Goal: Information Seeking & Learning: Check status

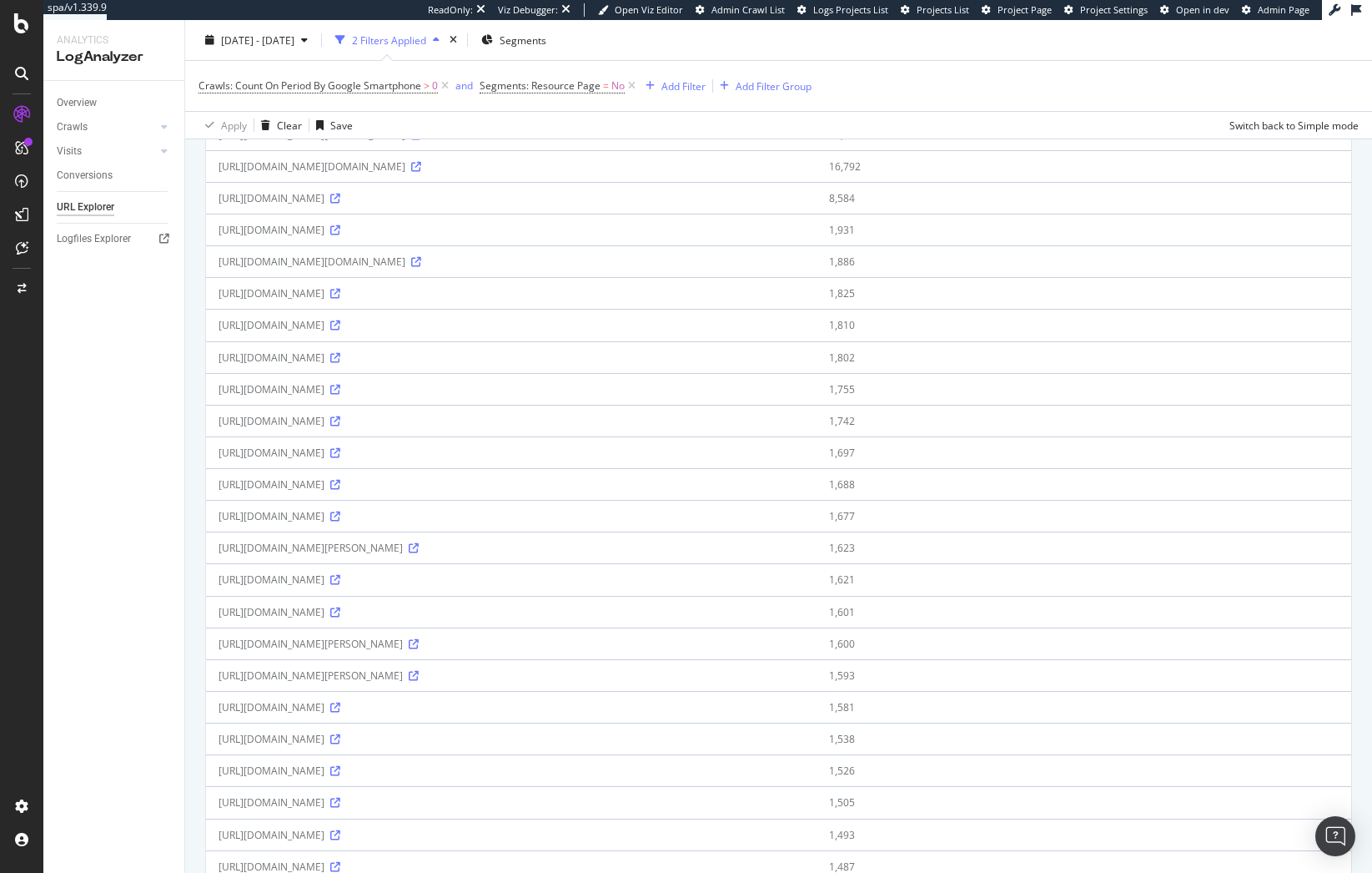
scroll to position [1172, 0]
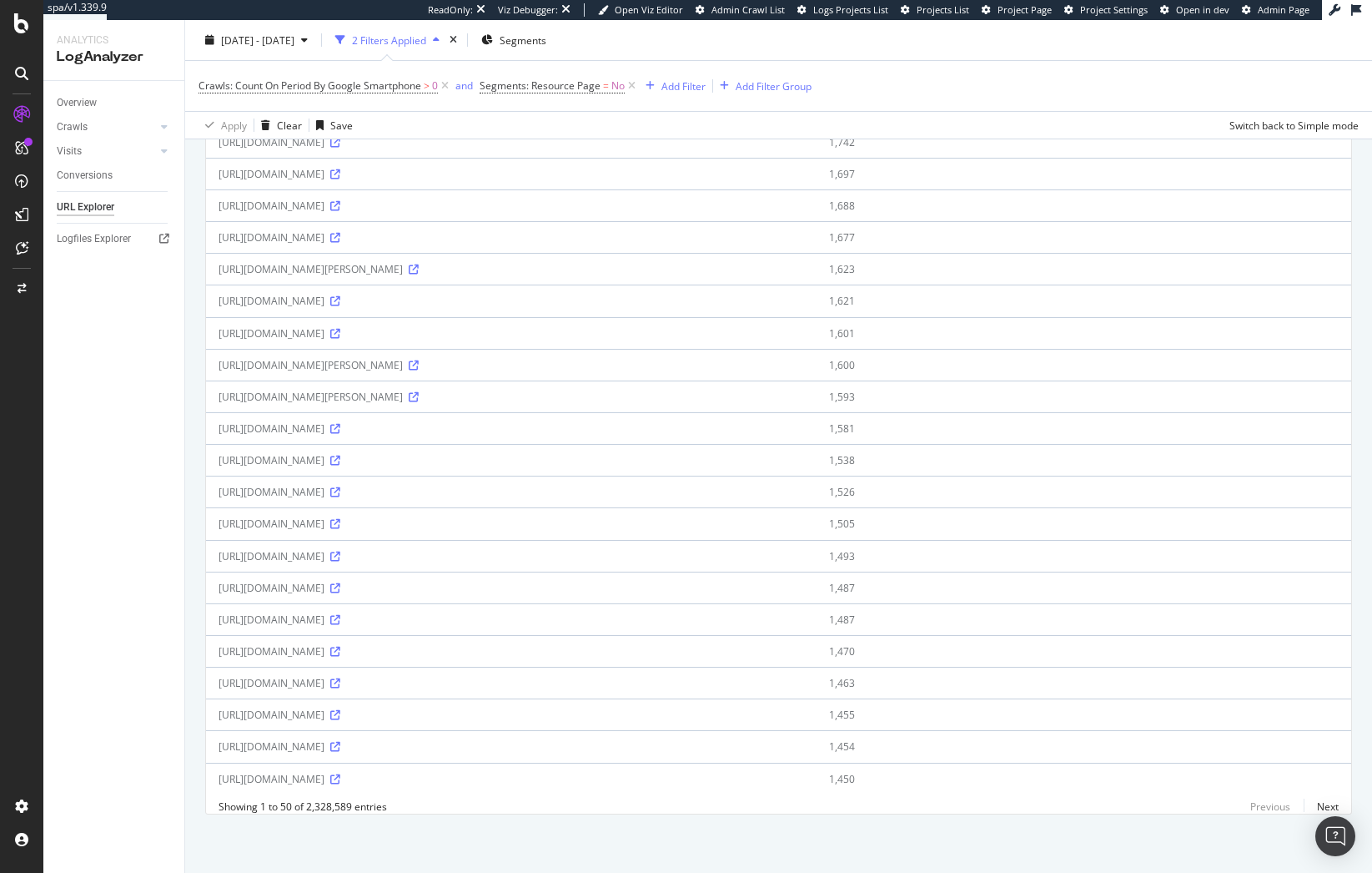
drag, startPoint x: 757, startPoint y: 575, endPoint x: 516, endPoint y: 578, distance: 241.0
click at [516, 581] on div "[URL][DOMAIN_NAME]" at bounding box center [511, 587] width 585 height 14
copy div "/polo-bear-fleece-boxy-sweatshirt/0079357729.html"
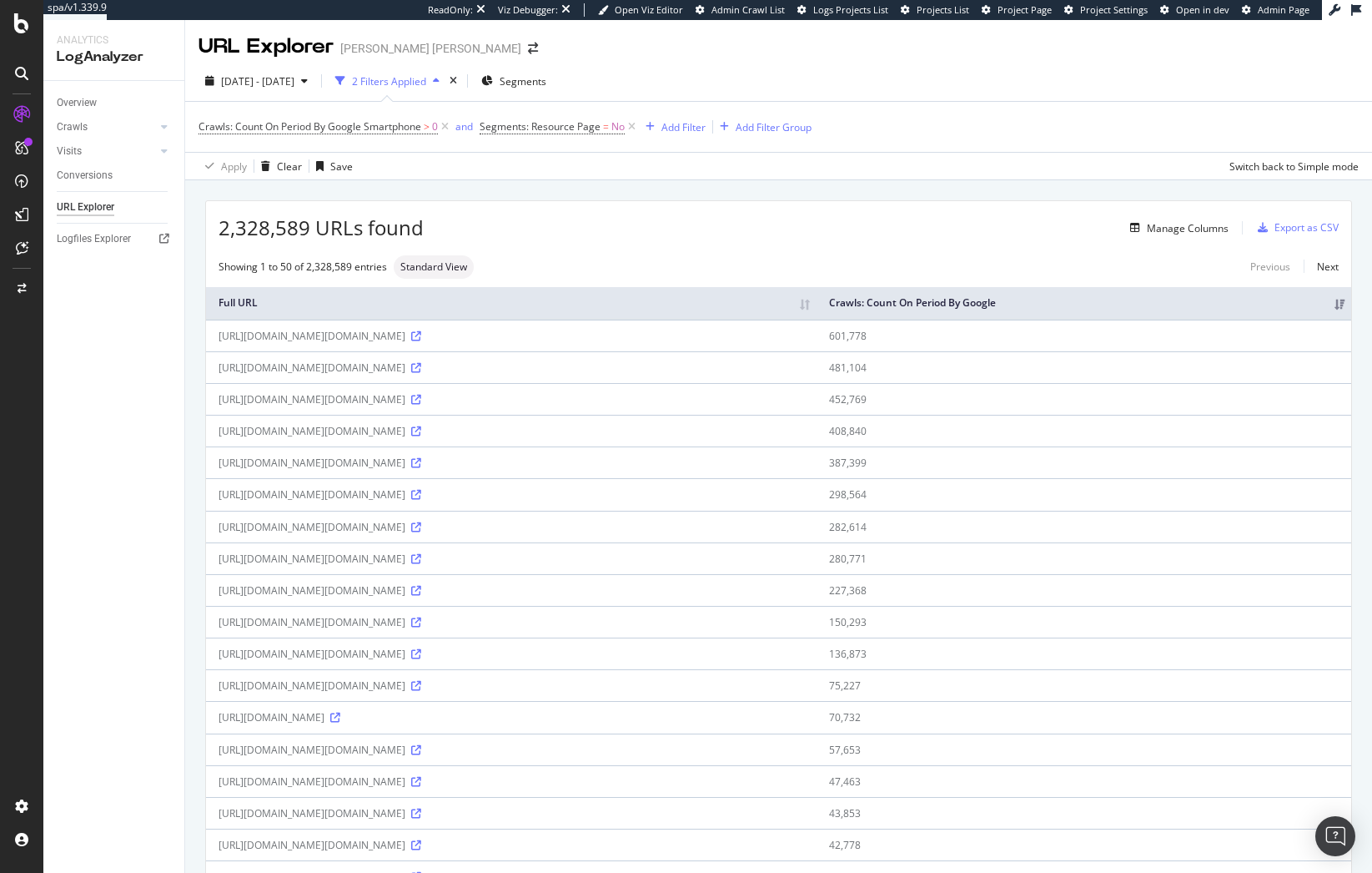
scroll to position [0, 0]
click at [785, 134] on div "Add Filter Group" at bounding box center [774, 128] width 76 height 14
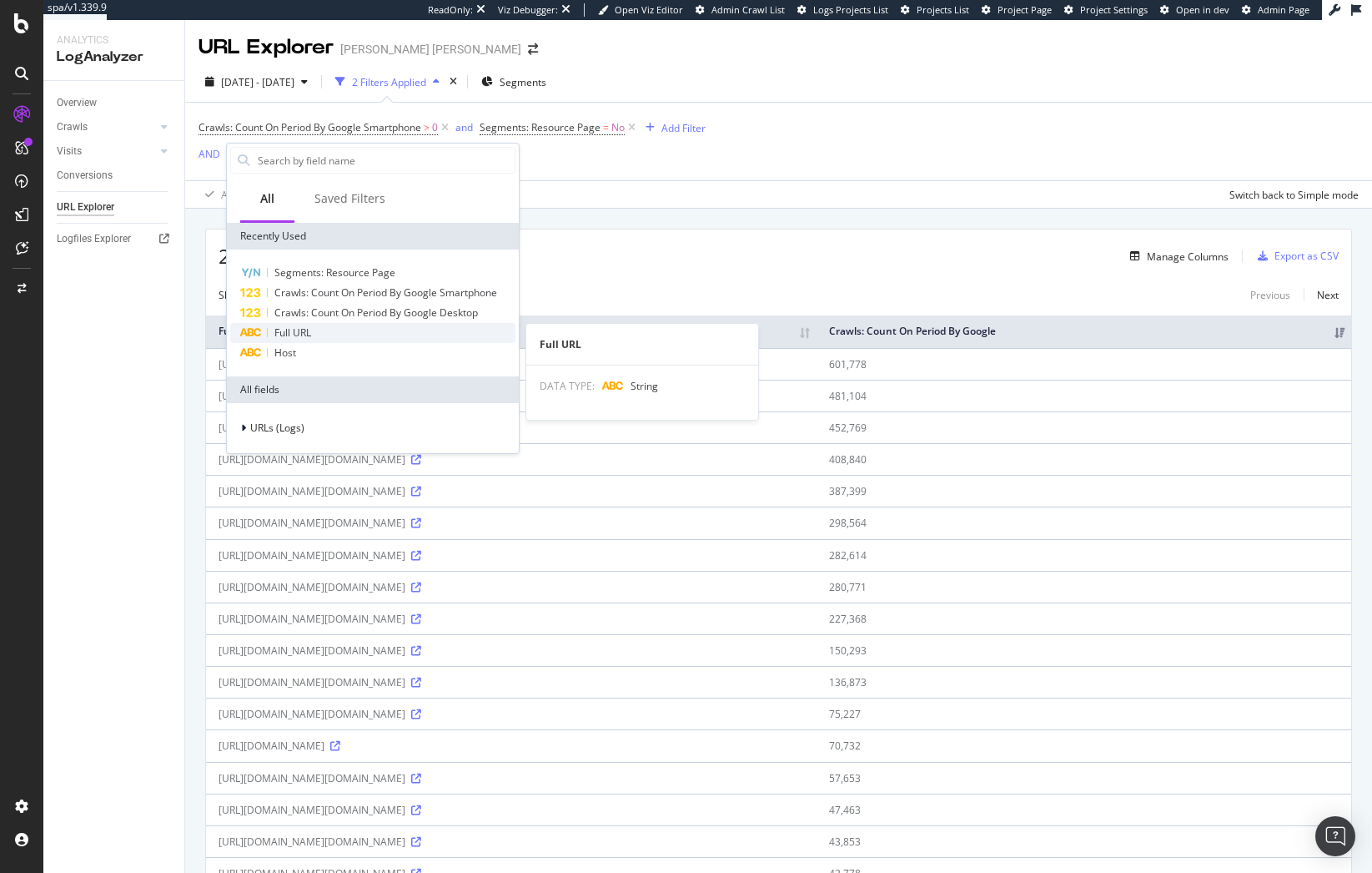
click at [352, 334] on div "Full URL" at bounding box center [373, 333] width 285 height 20
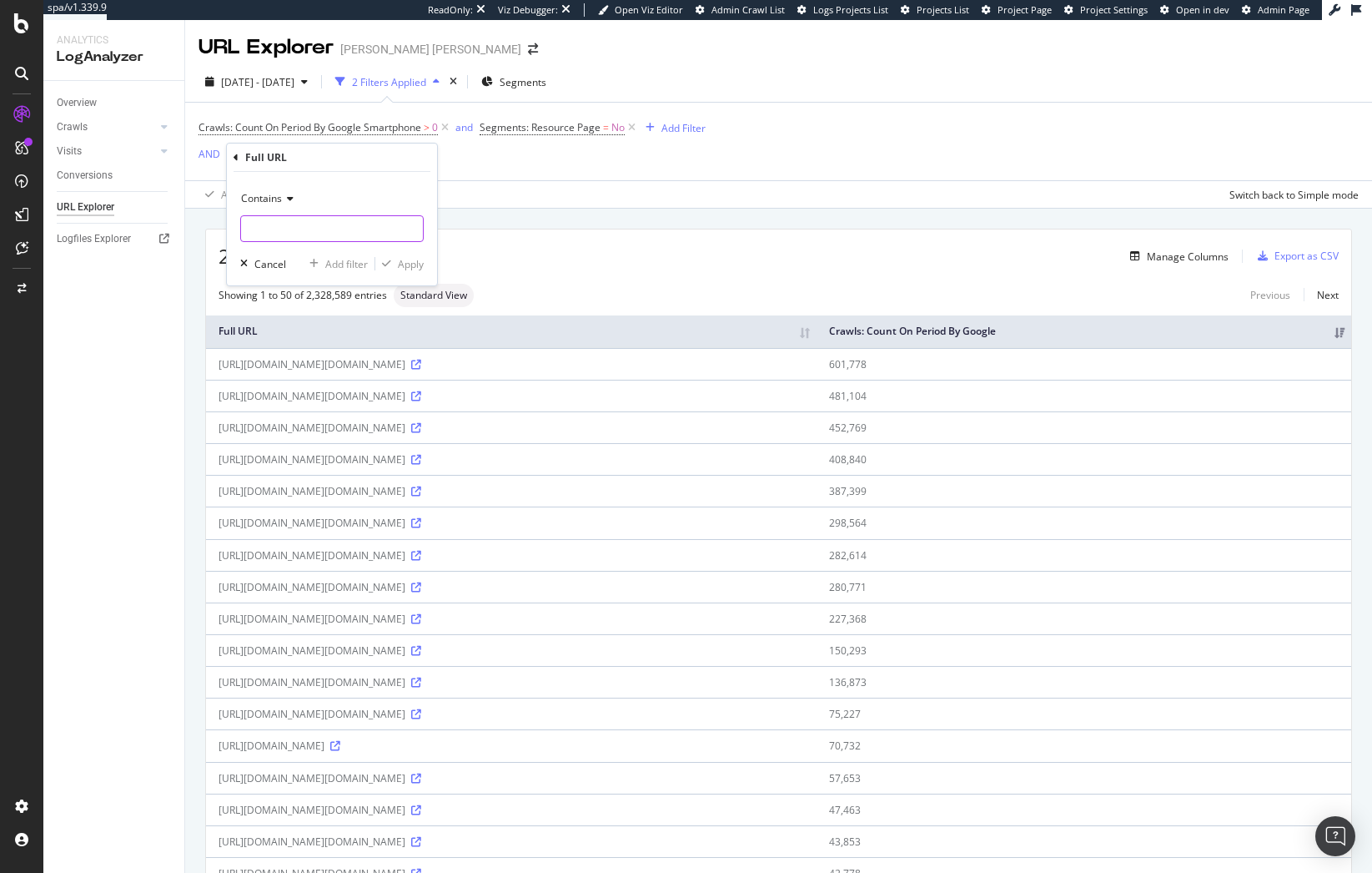
click at [334, 228] on input "text" at bounding box center [332, 228] width 182 height 27
paste input "/polo-bear-fleece-boxy-sweatshirt/0079357729.html"
type input "/polo-bear-fleece-boxy-sweatshirt/0079357729.html"
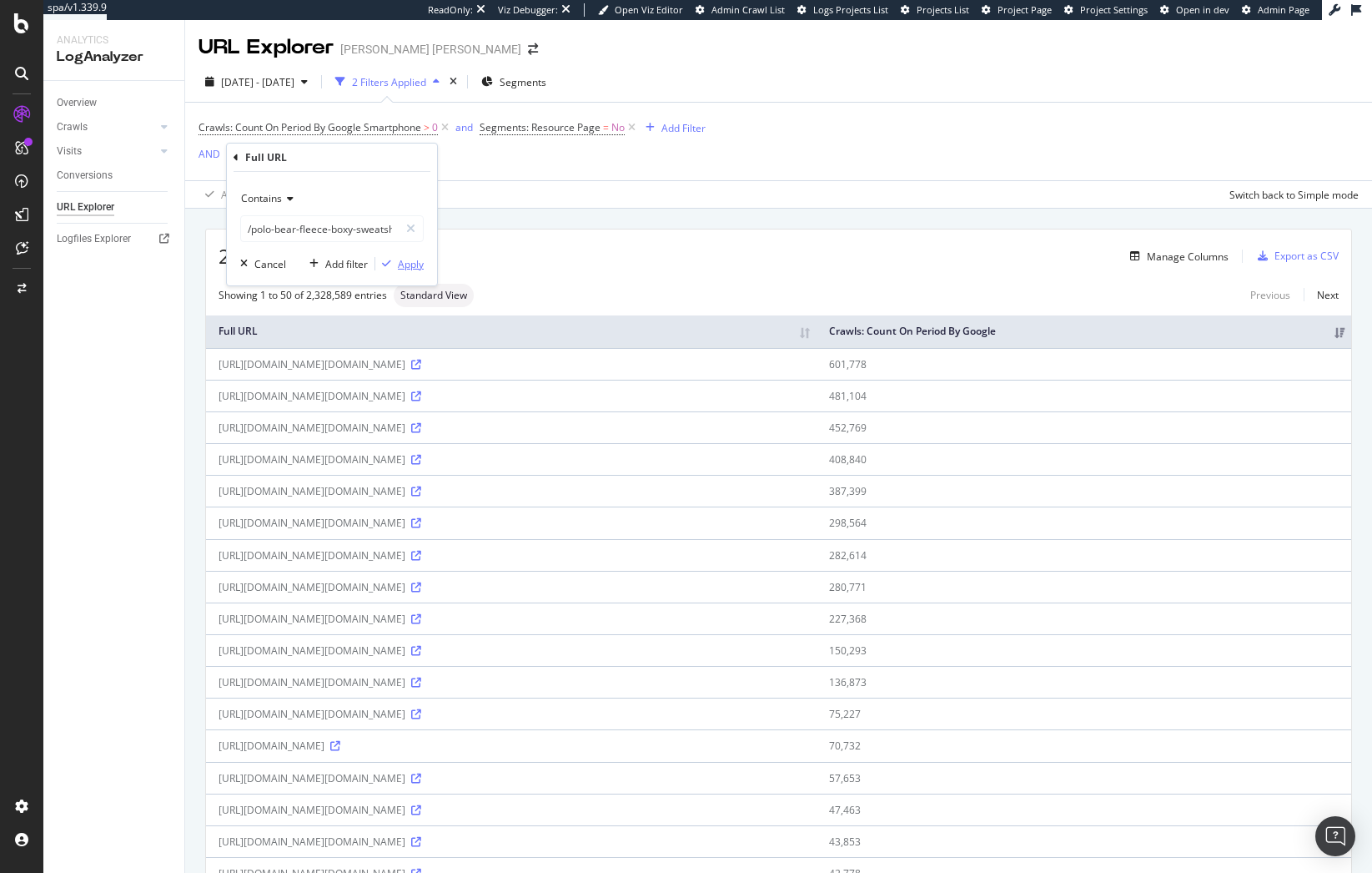
click at [414, 260] on div "Apply" at bounding box center [411, 264] width 26 height 14
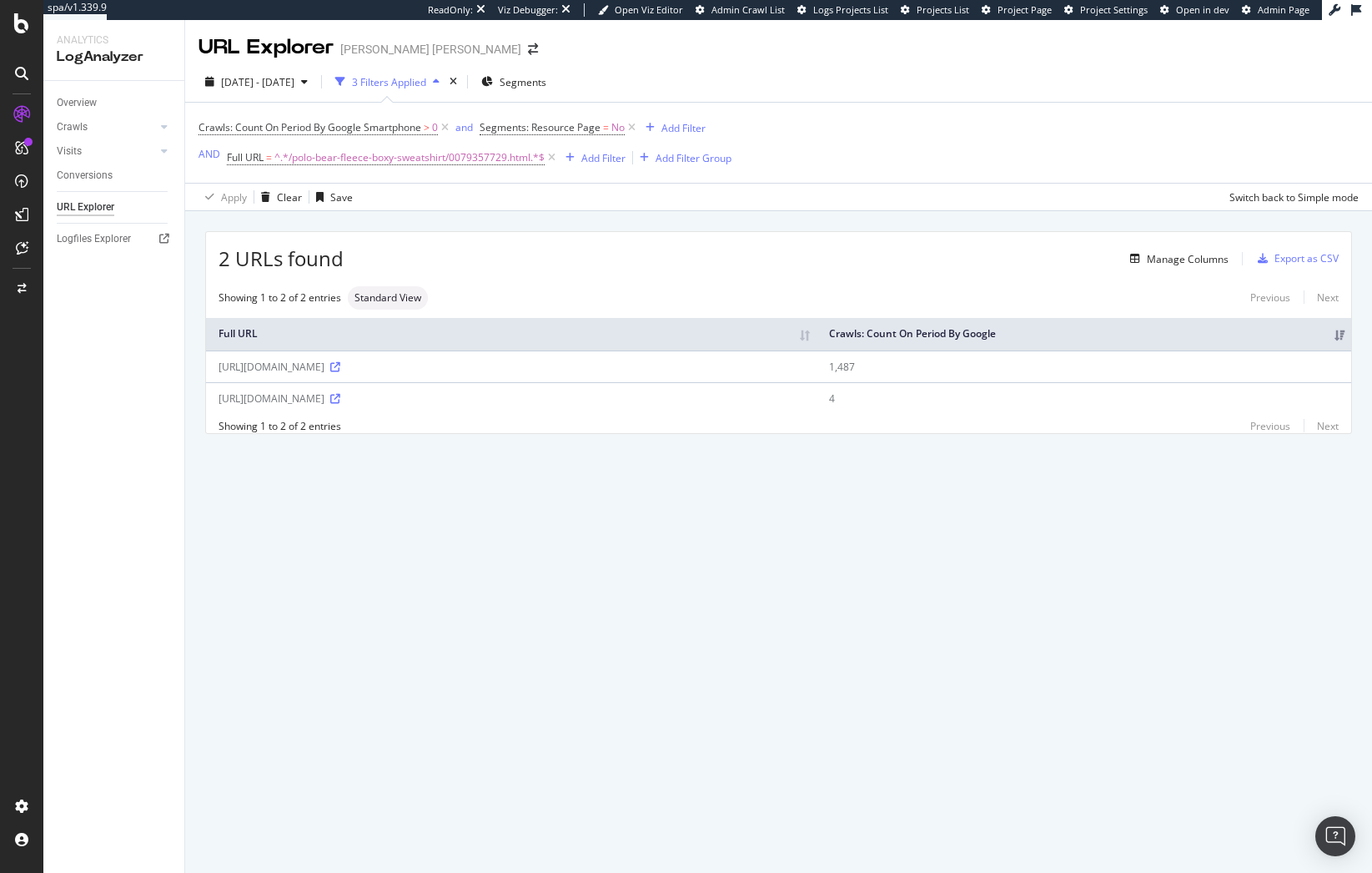
click at [622, 581] on div "URL Explorer [PERSON_NAME] [PERSON_NAME] [DATE] - [DATE] 3 Filters Applied Segm…" at bounding box center [778, 446] width 1187 height 853
click at [549, 156] on icon at bounding box center [552, 157] width 14 height 16
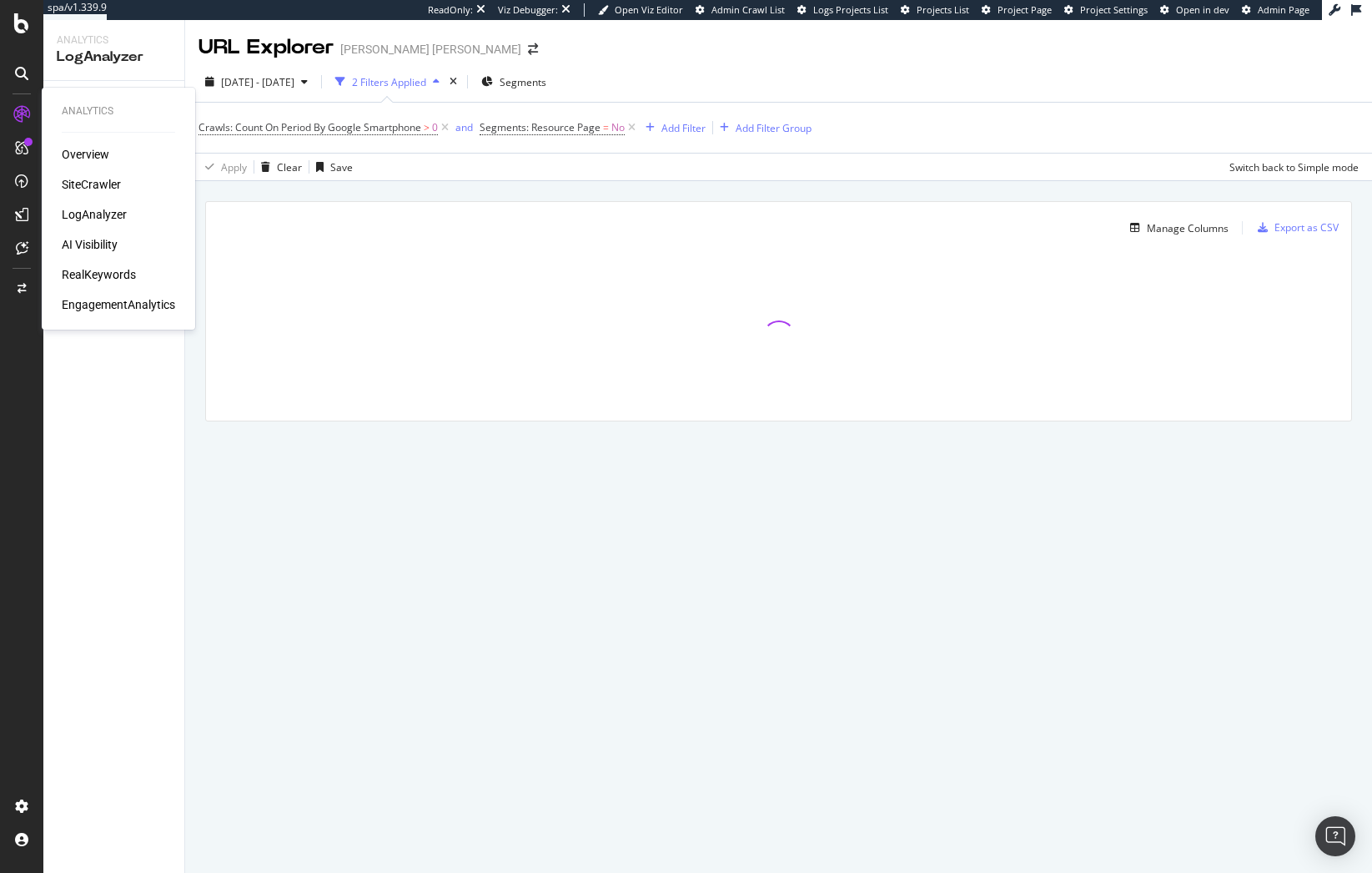
click at [96, 183] on div "SiteCrawler" at bounding box center [91, 184] width 59 height 16
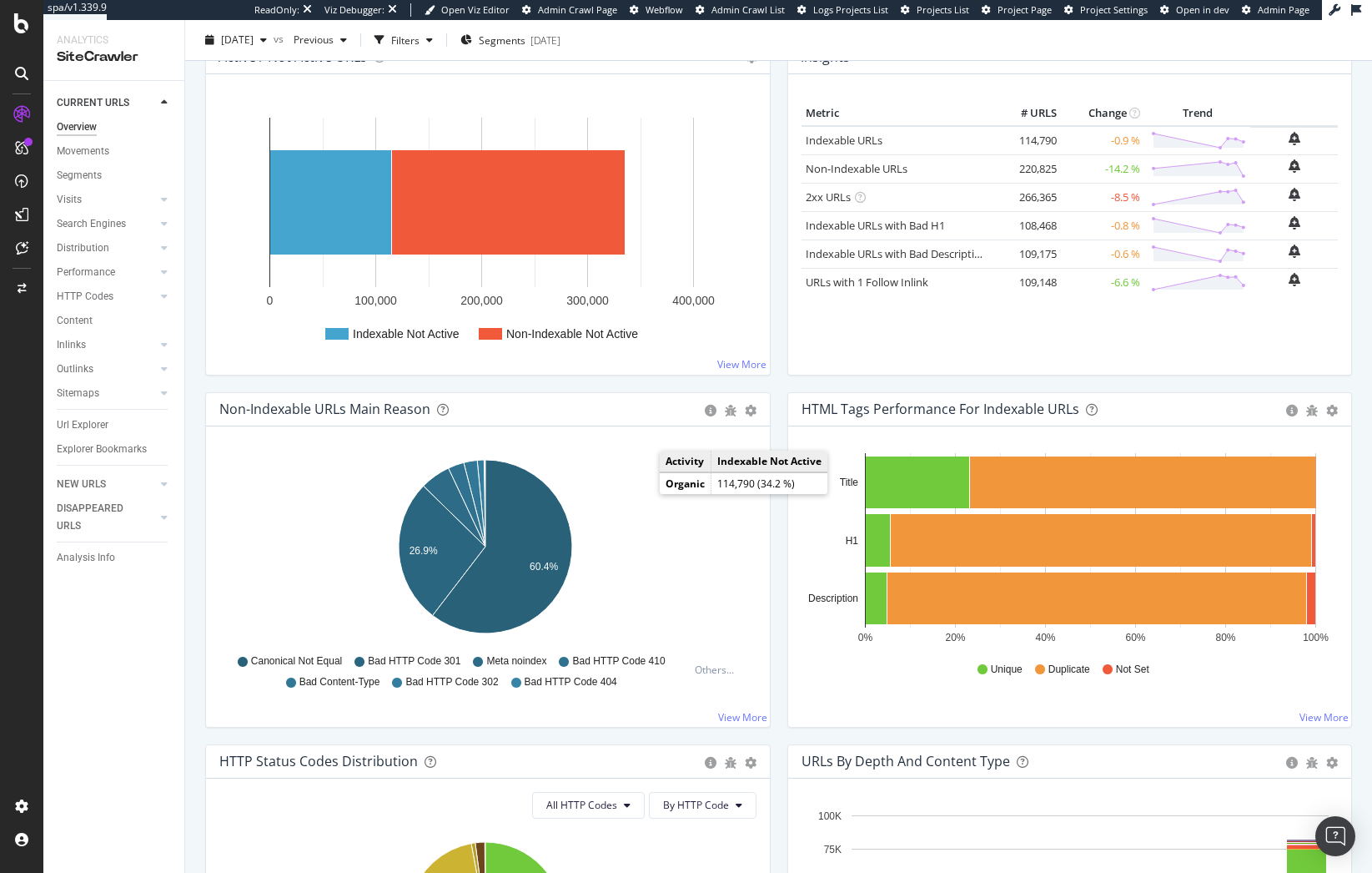
scroll to position [334, 0]
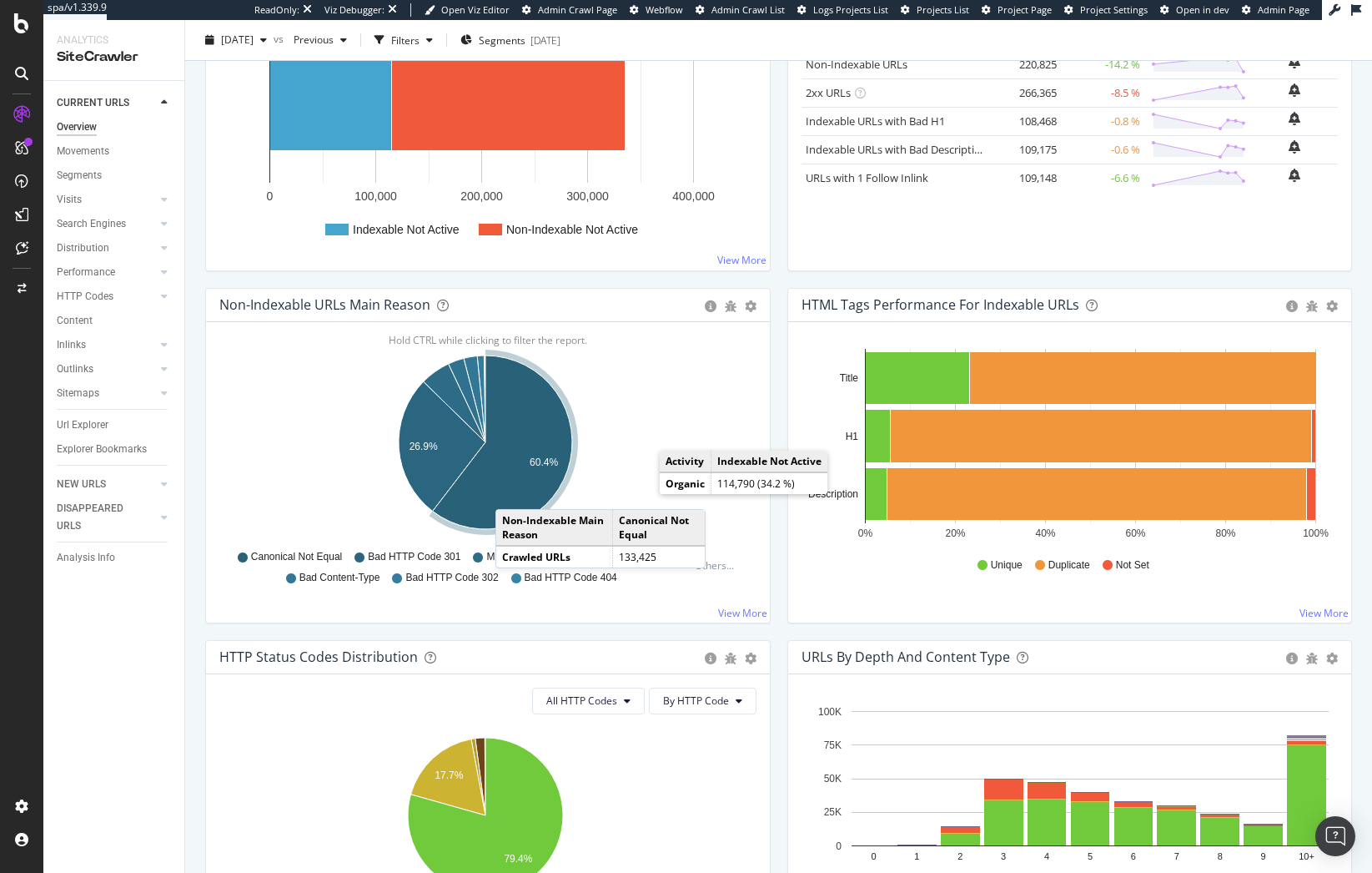
click at [512, 493] on icon "A chart." at bounding box center [503, 442] width 139 height 174
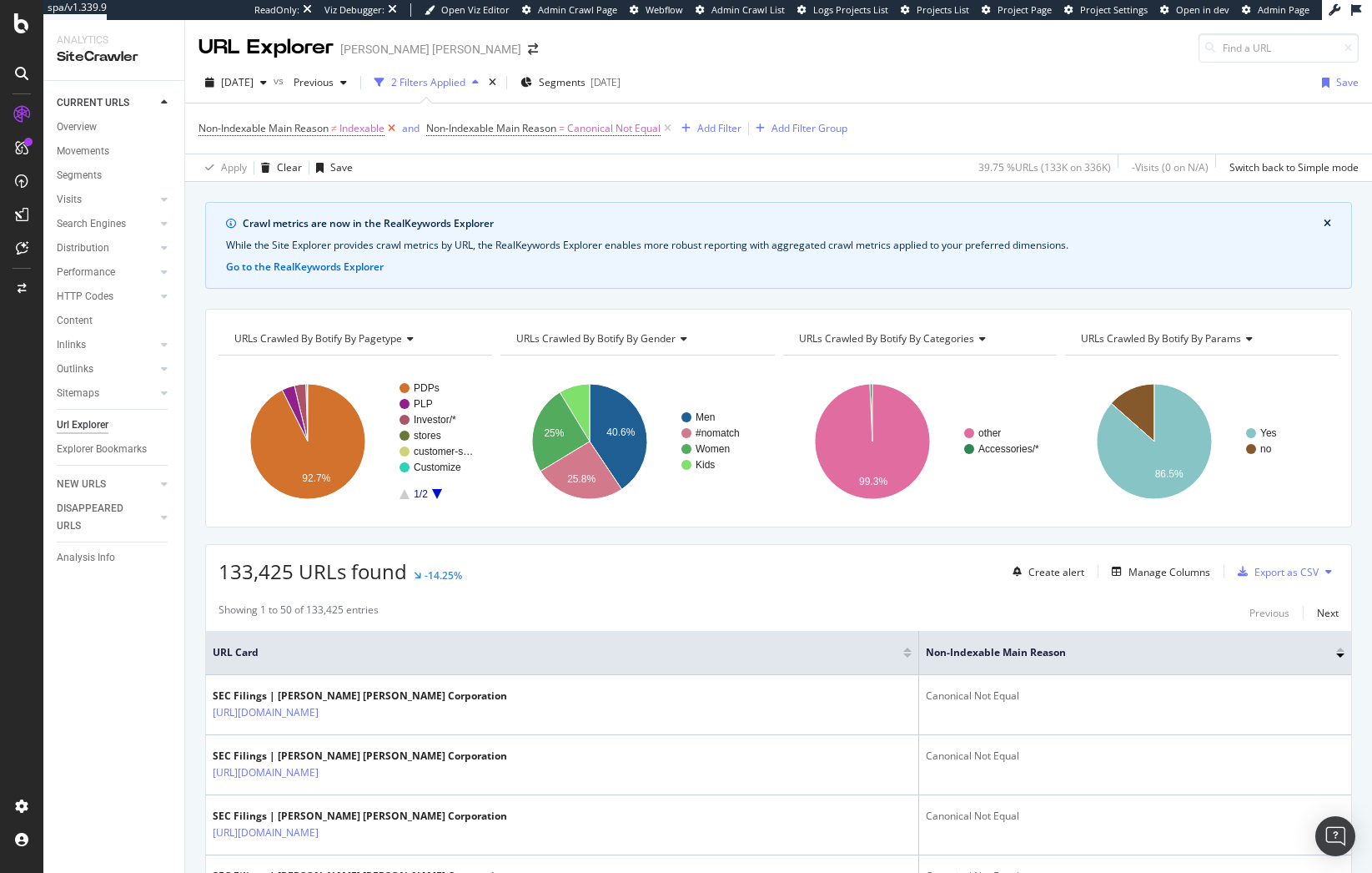
click at [399, 129] on icon at bounding box center [391, 128] width 14 height 16
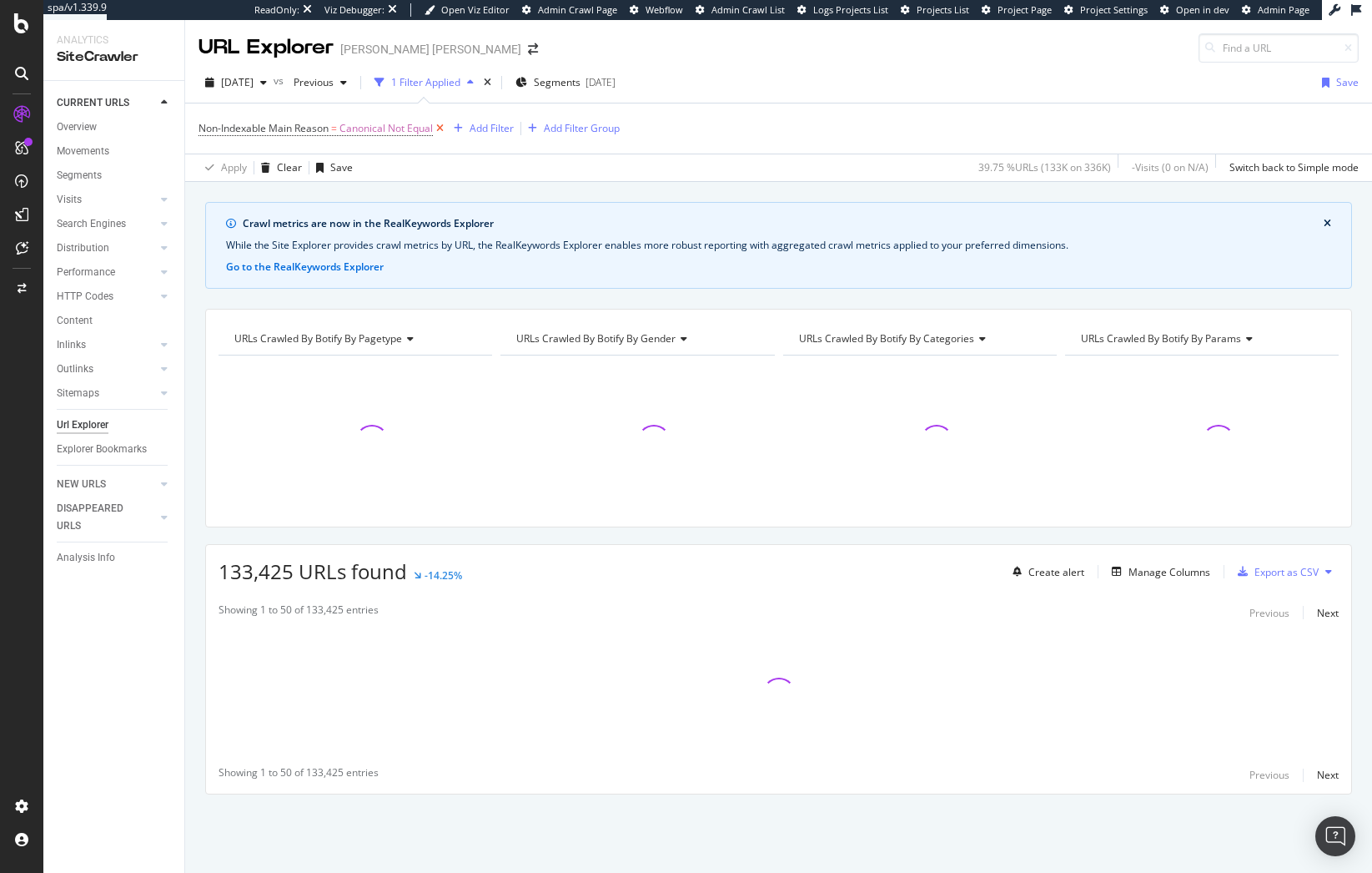
click at [438, 126] on icon at bounding box center [440, 128] width 14 height 16
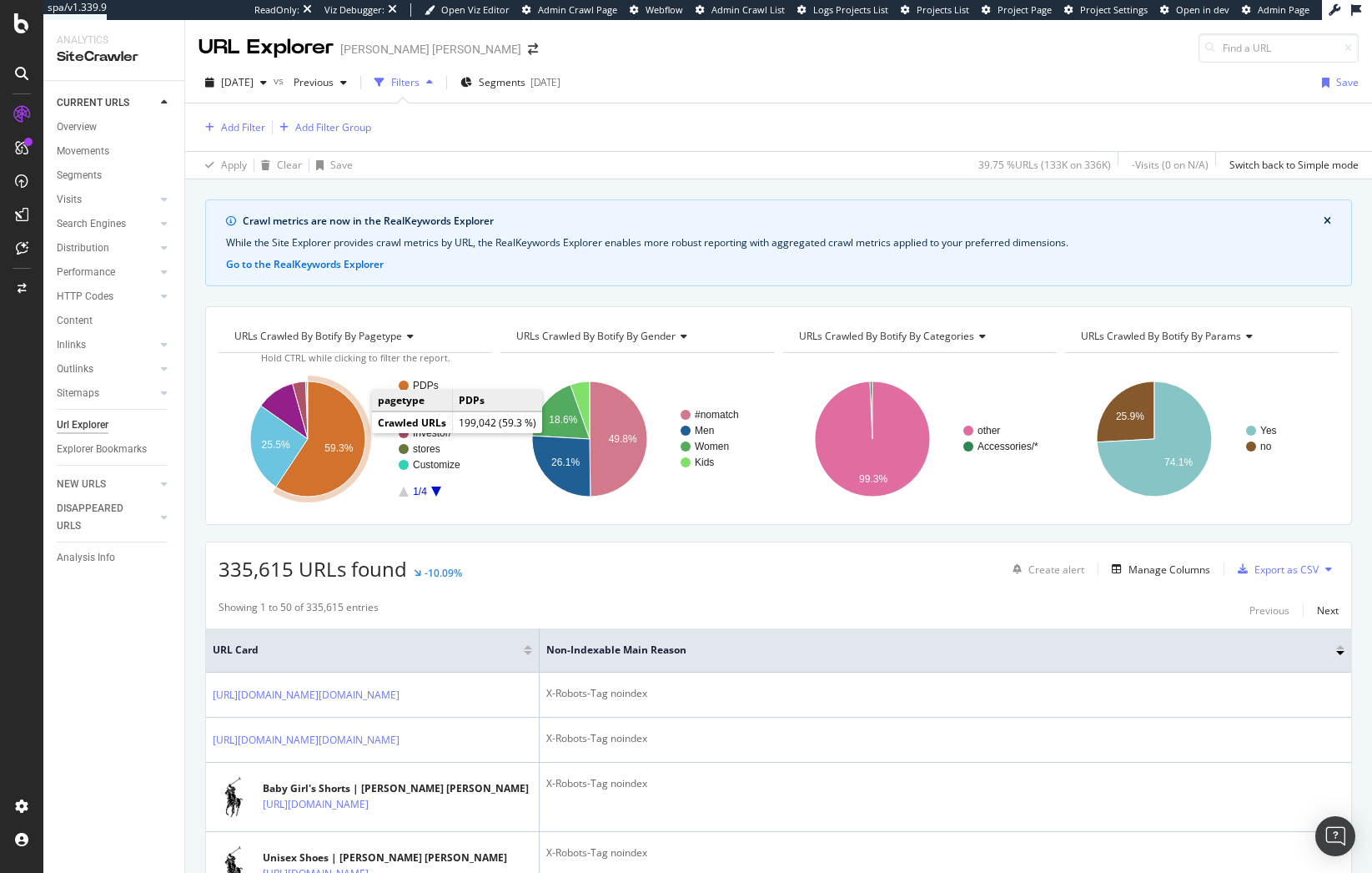
click at [343, 434] on icon "A chart." at bounding box center [321, 439] width 89 height 115
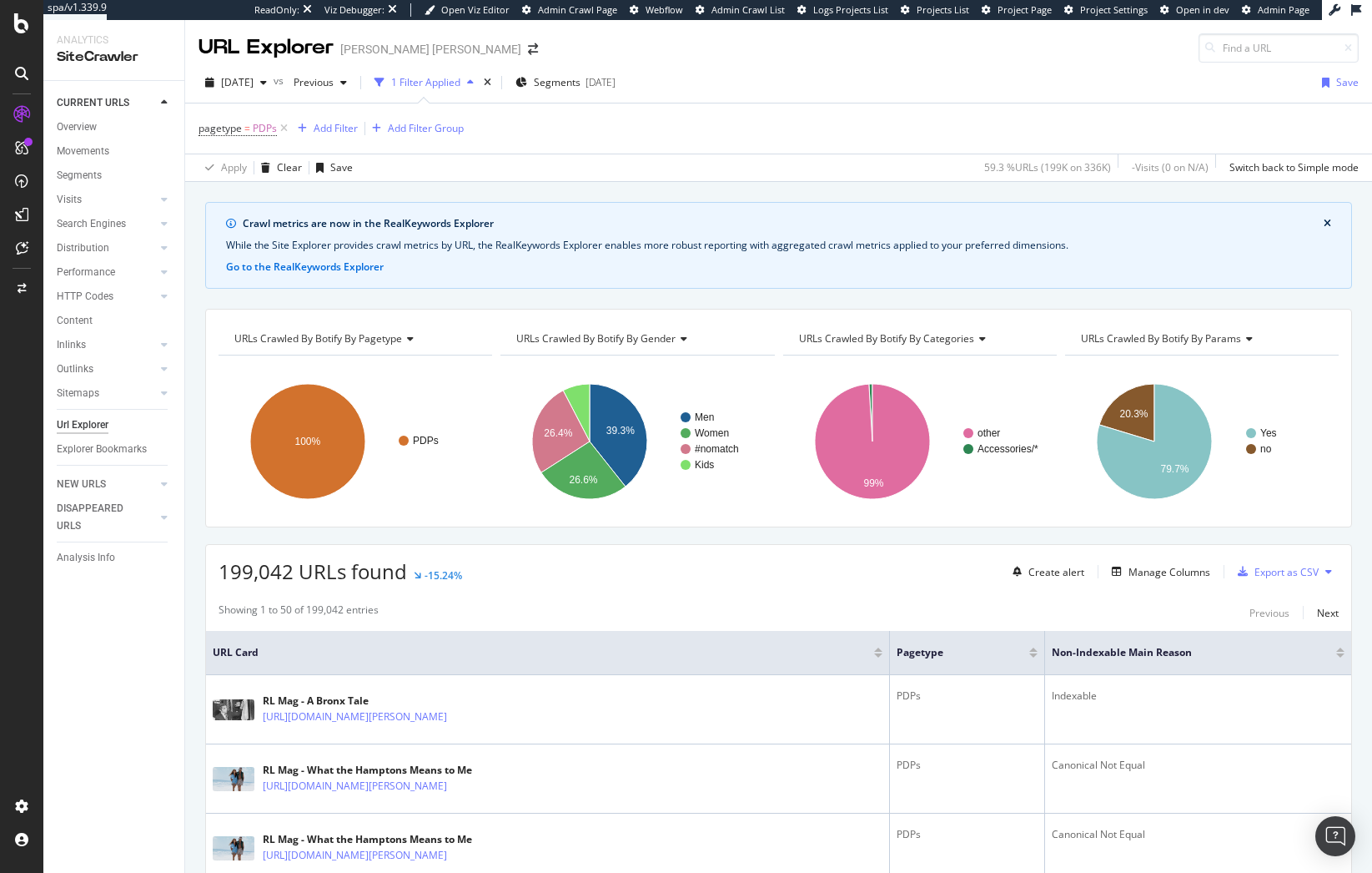
scroll to position [167, 0]
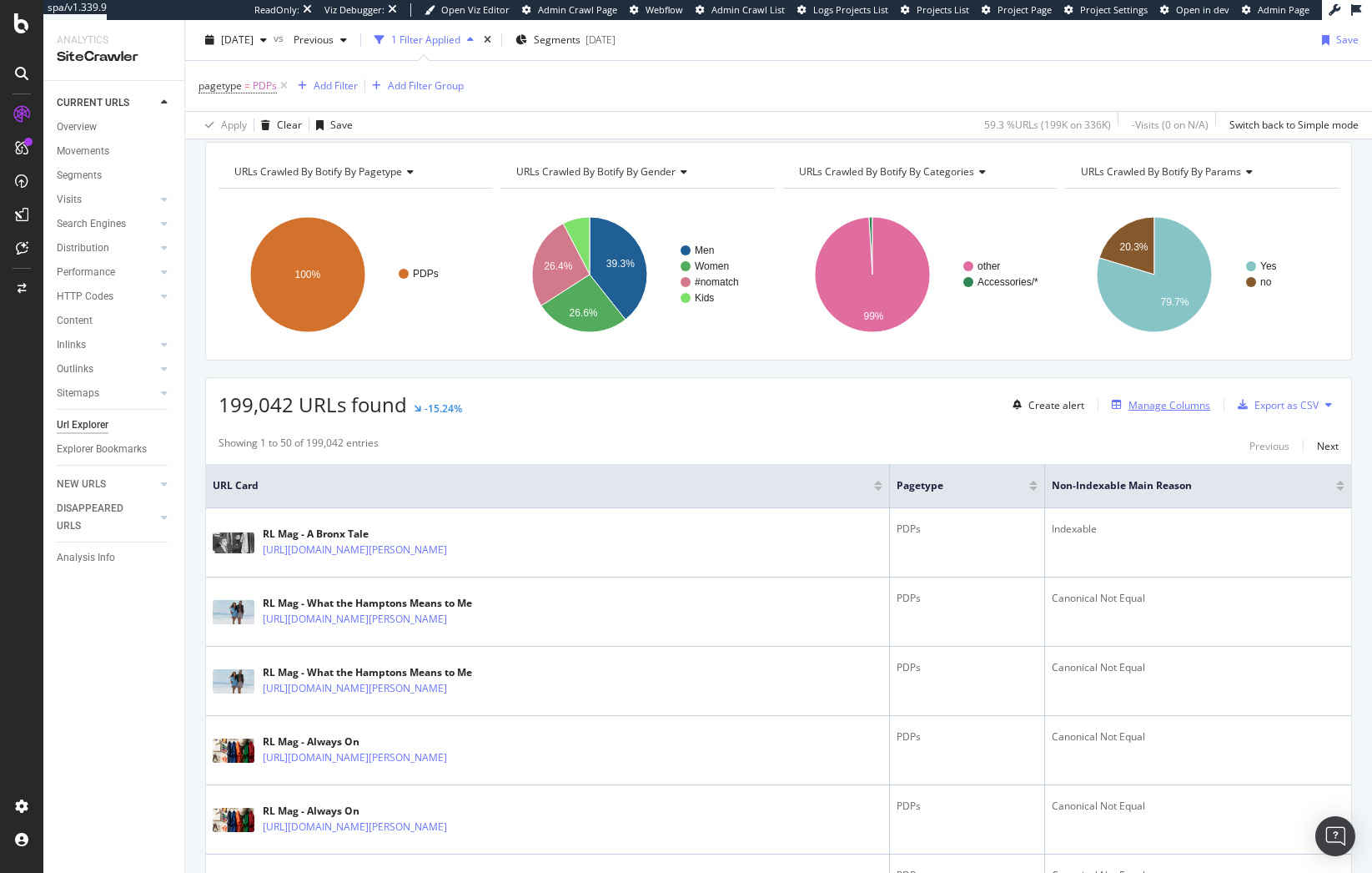
click at [1169, 411] on div "Manage Columns" at bounding box center [1169, 405] width 82 height 14
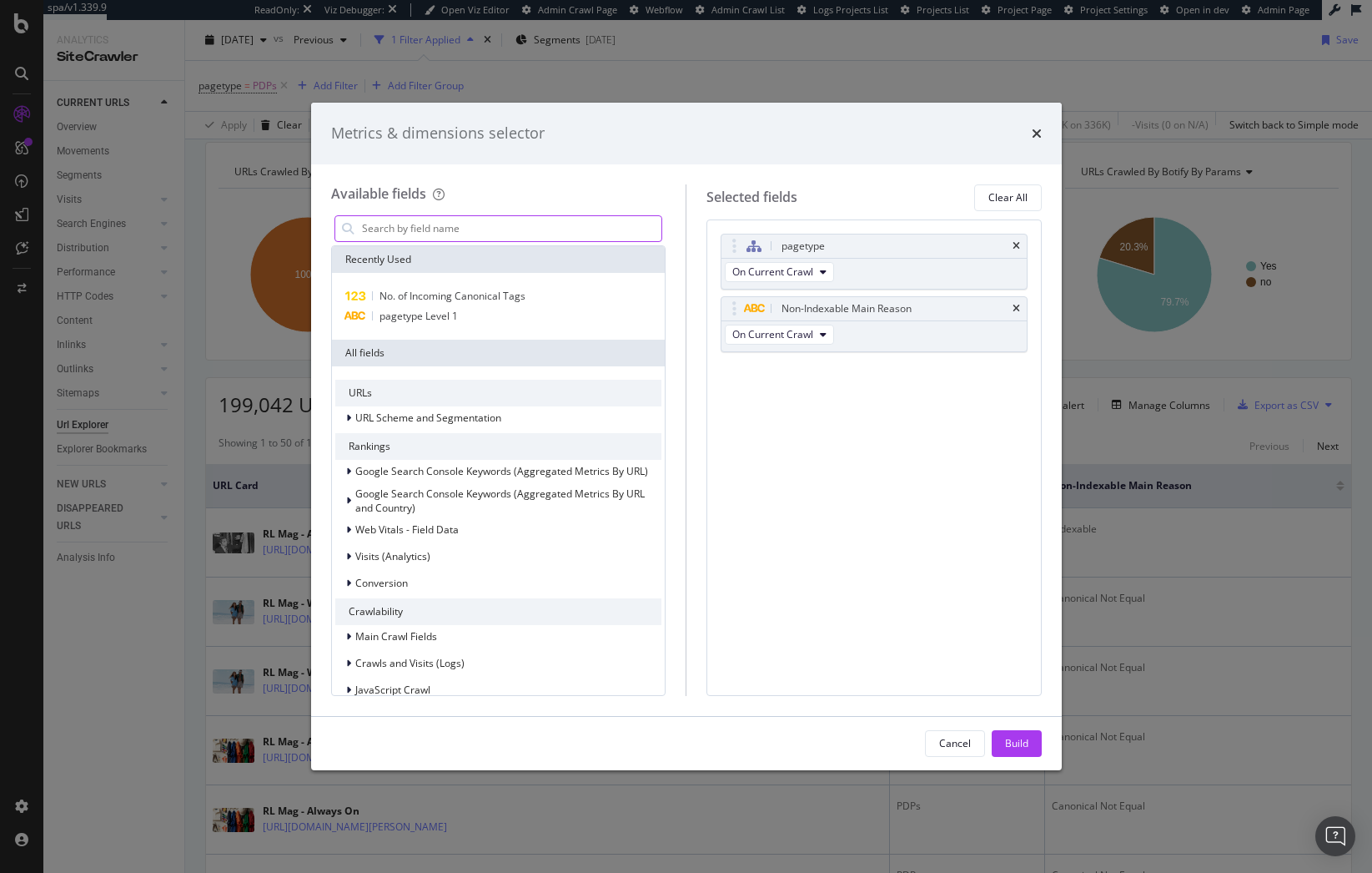
click at [523, 241] on div "modal" at bounding box center [499, 228] width 328 height 27
click at [995, 188] on div "Clear All" at bounding box center [1008, 197] width 40 height 23
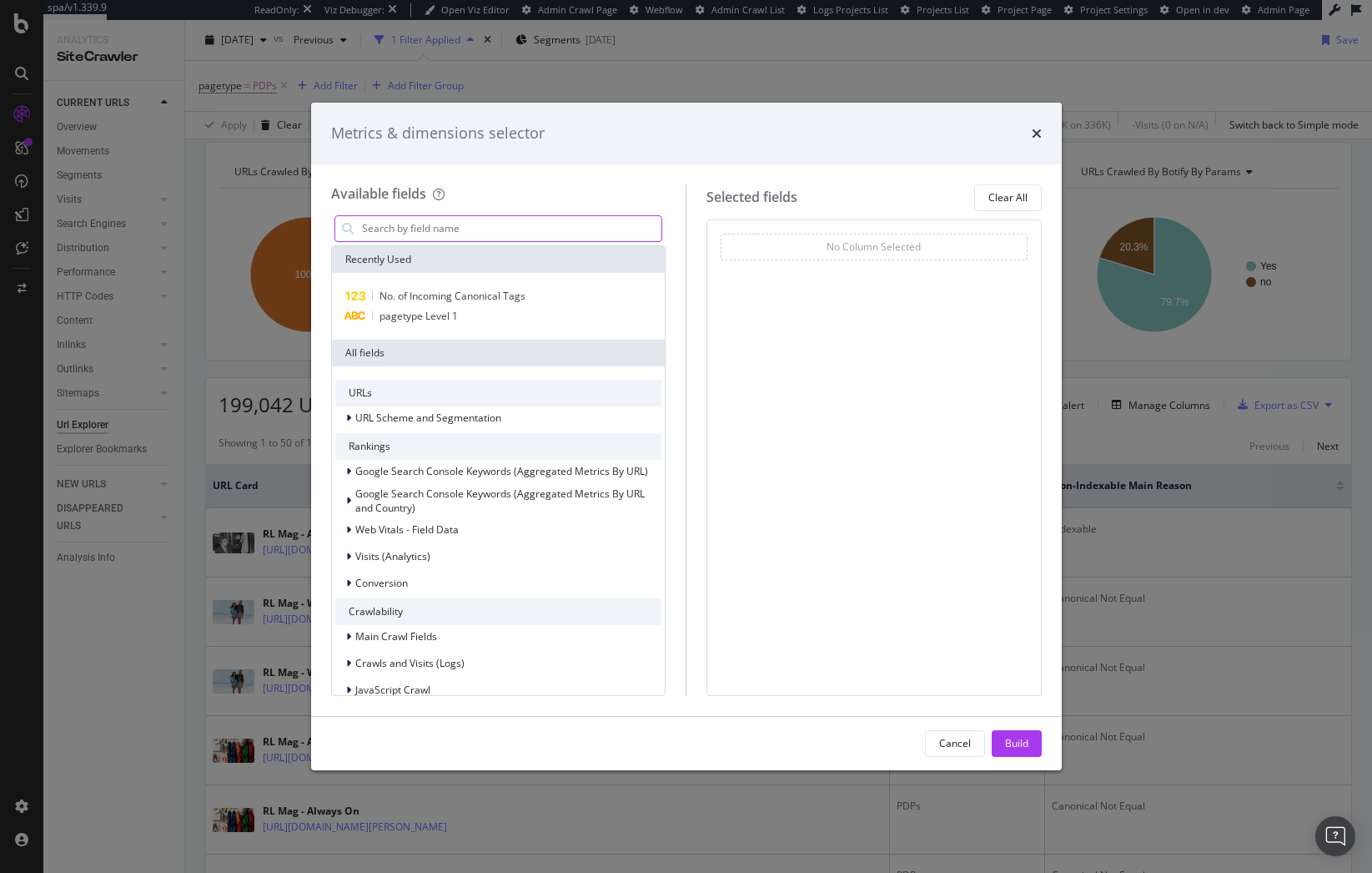
click at [570, 228] on input "modal" at bounding box center [511, 228] width 302 height 25
type input "u"
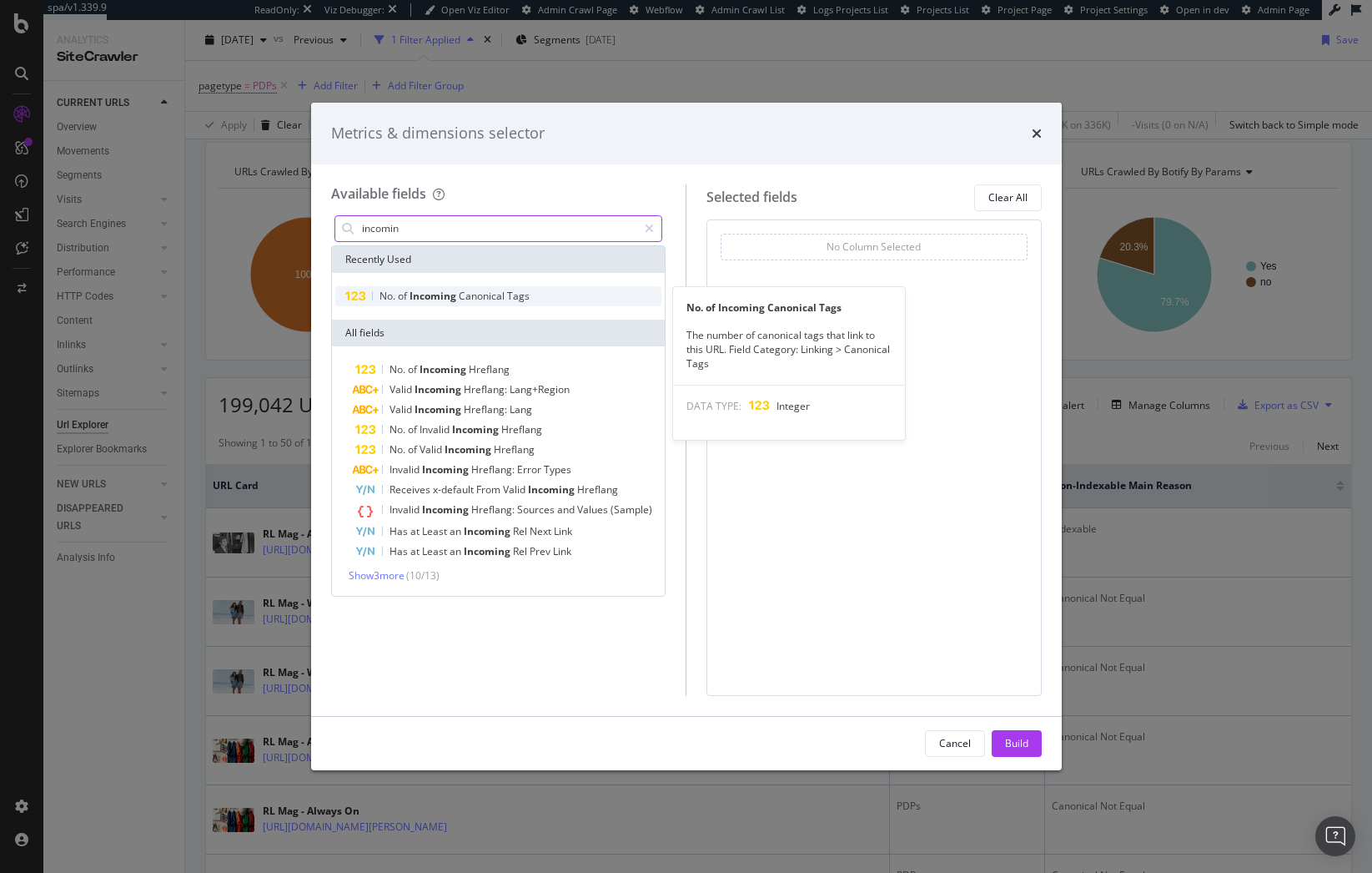
type input "incomin"
click at [545, 302] on div "No. of Incoming Canonical Tags" at bounding box center [499, 296] width 327 height 20
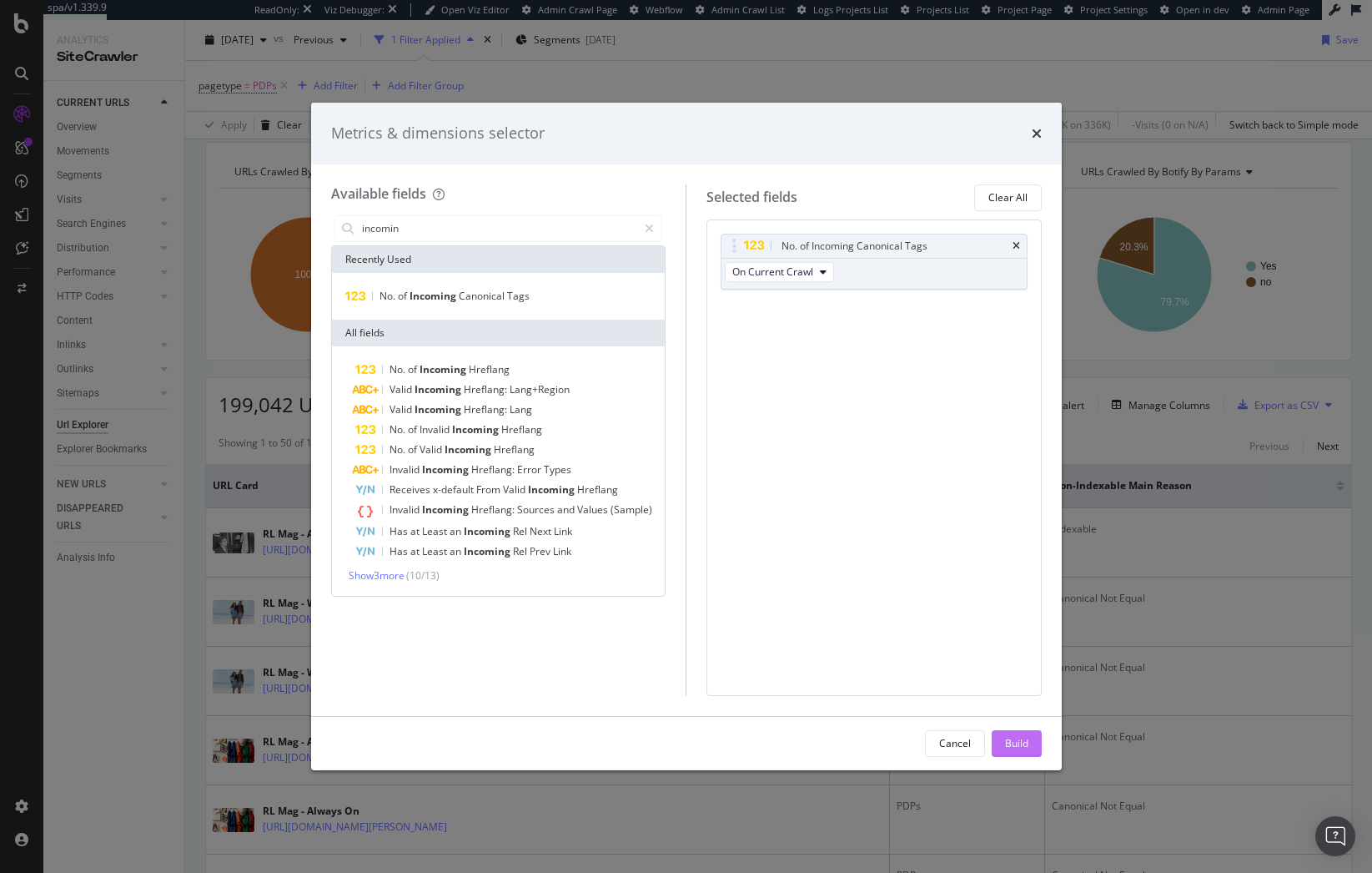
click at [1032, 747] on button "Build" at bounding box center [1017, 743] width 50 height 27
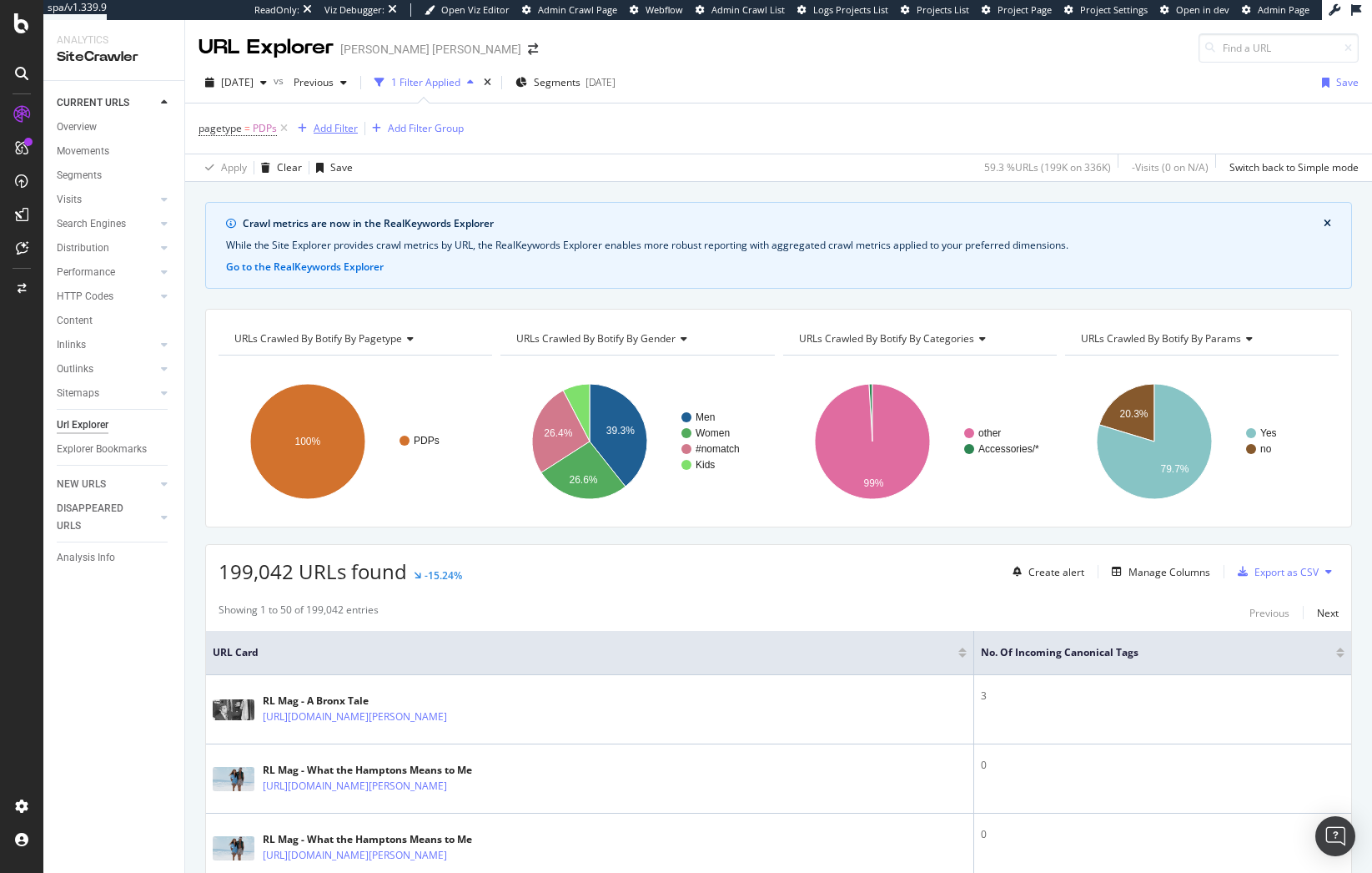
click at [340, 125] on div "Add Filter" at bounding box center [335, 128] width 44 height 14
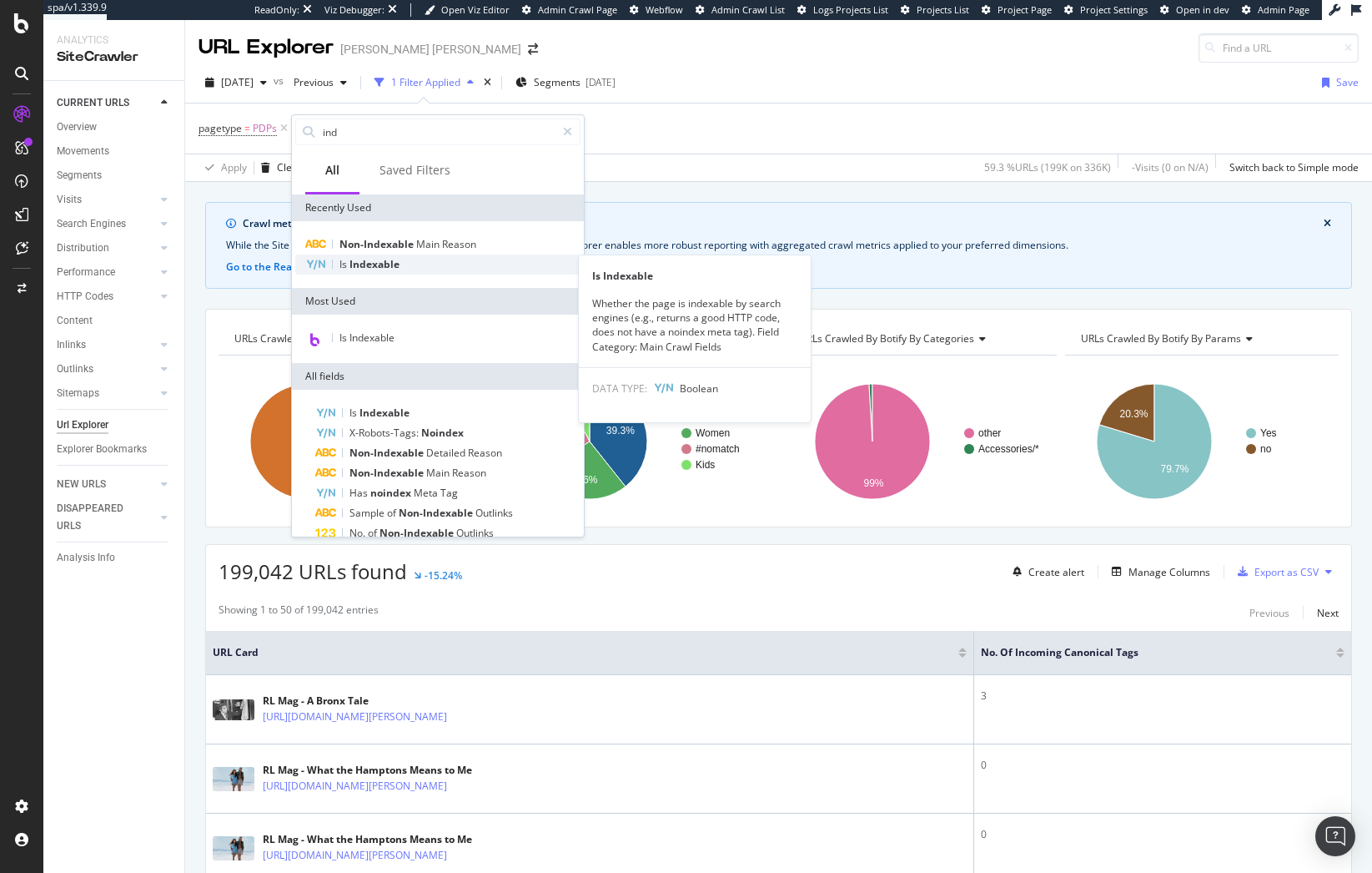
type input "ind"
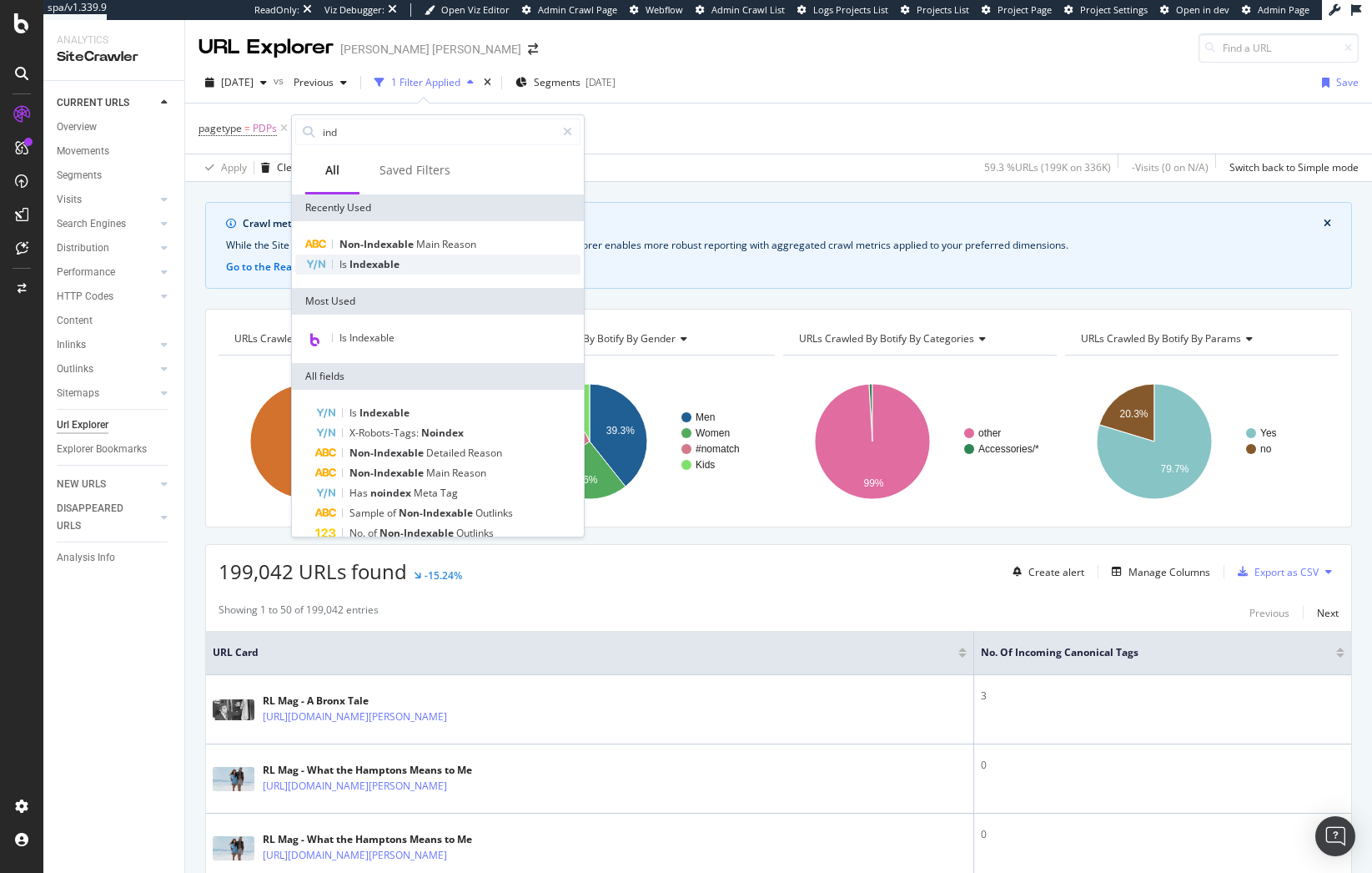
click at [389, 267] on span "Indexable" at bounding box center [375, 264] width 50 height 14
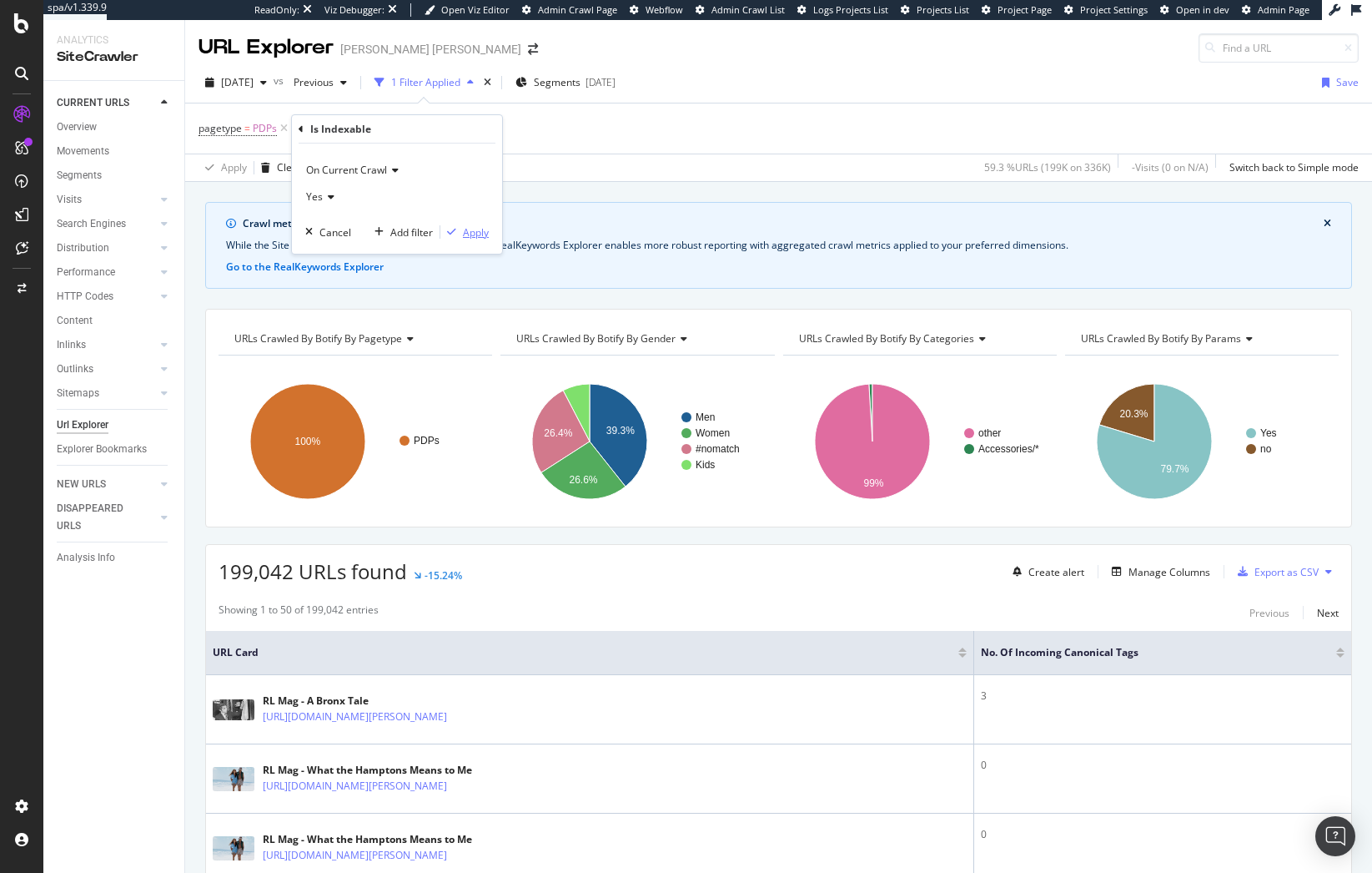
click at [477, 231] on div "Apply" at bounding box center [476, 232] width 26 height 14
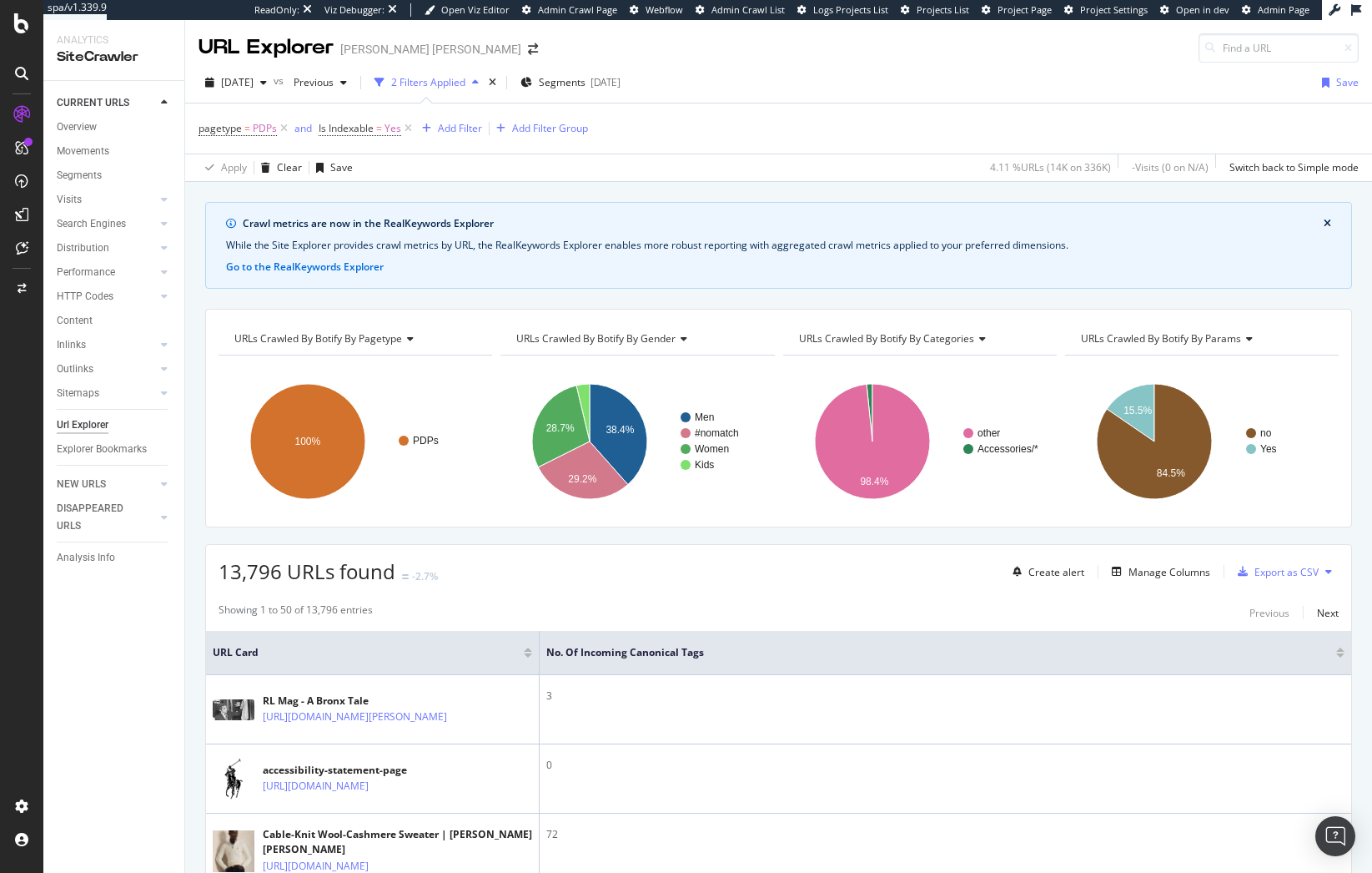
click at [1337, 657] on div at bounding box center [1341, 655] width 9 height 4
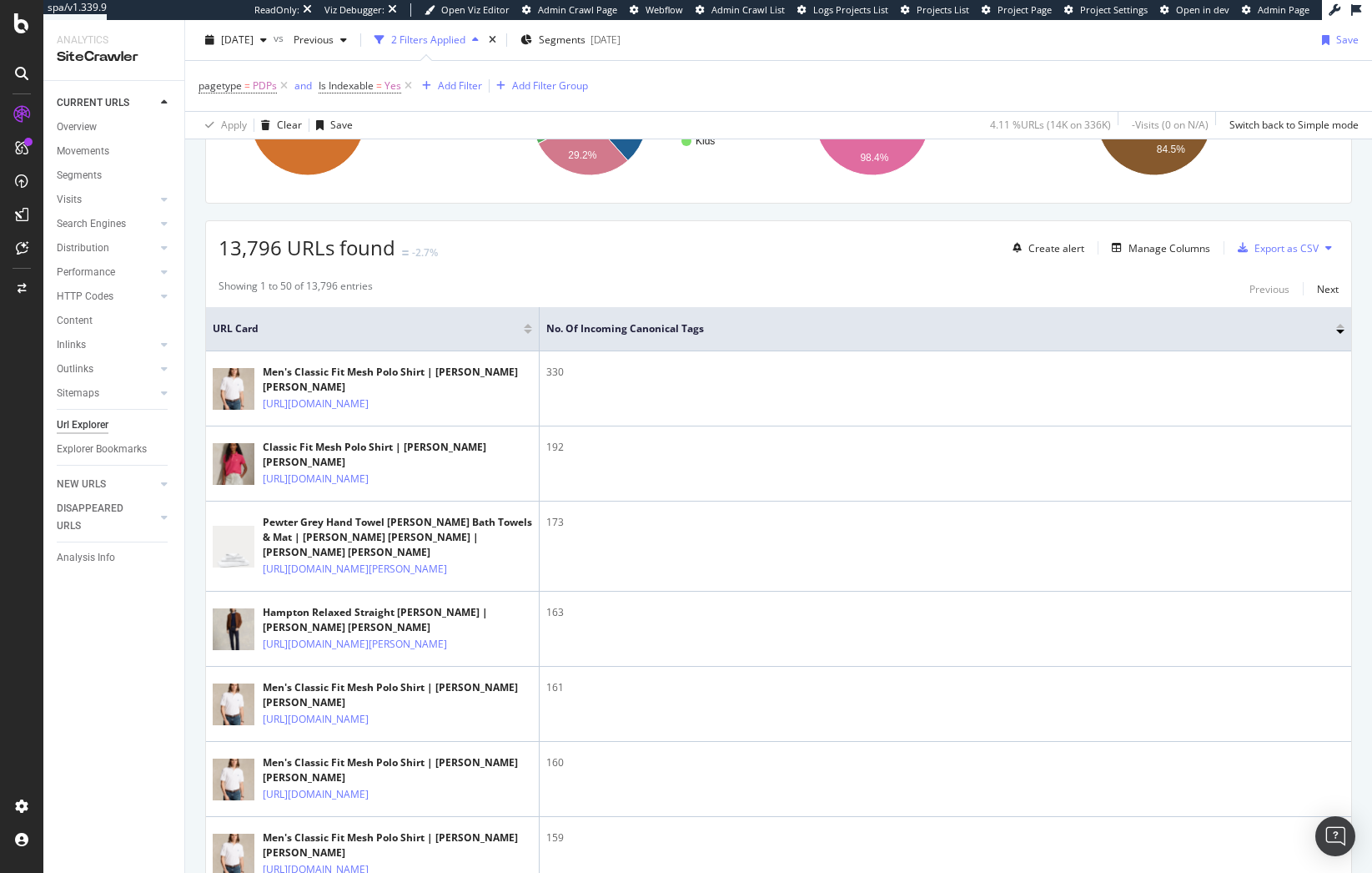
scroll to position [334, 0]
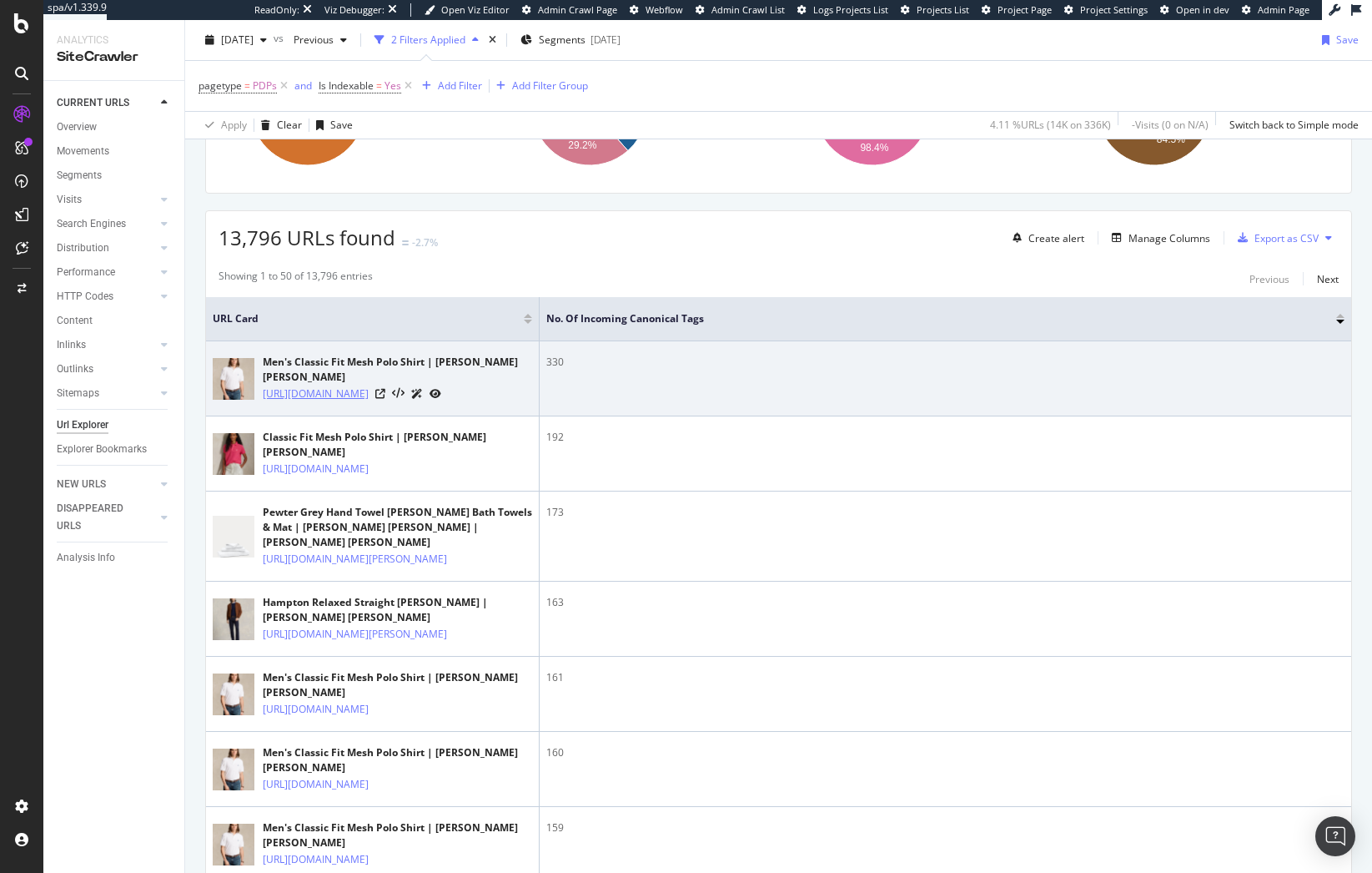
copy link "/hidden-men-polo-shirts/the-iconic-mesh-polo-shirt/401480.html"
drag, startPoint x: 334, startPoint y: 423, endPoint x: 401, endPoint y: 370, distance: 85.4
click at [401, 370] on td "Men's Classic Fit Mesh Polo Shirt | [PERSON_NAME] [PERSON_NAME] [URL][DOMAIN_NA…" at bounding box center [373, 378] width 334 height 75
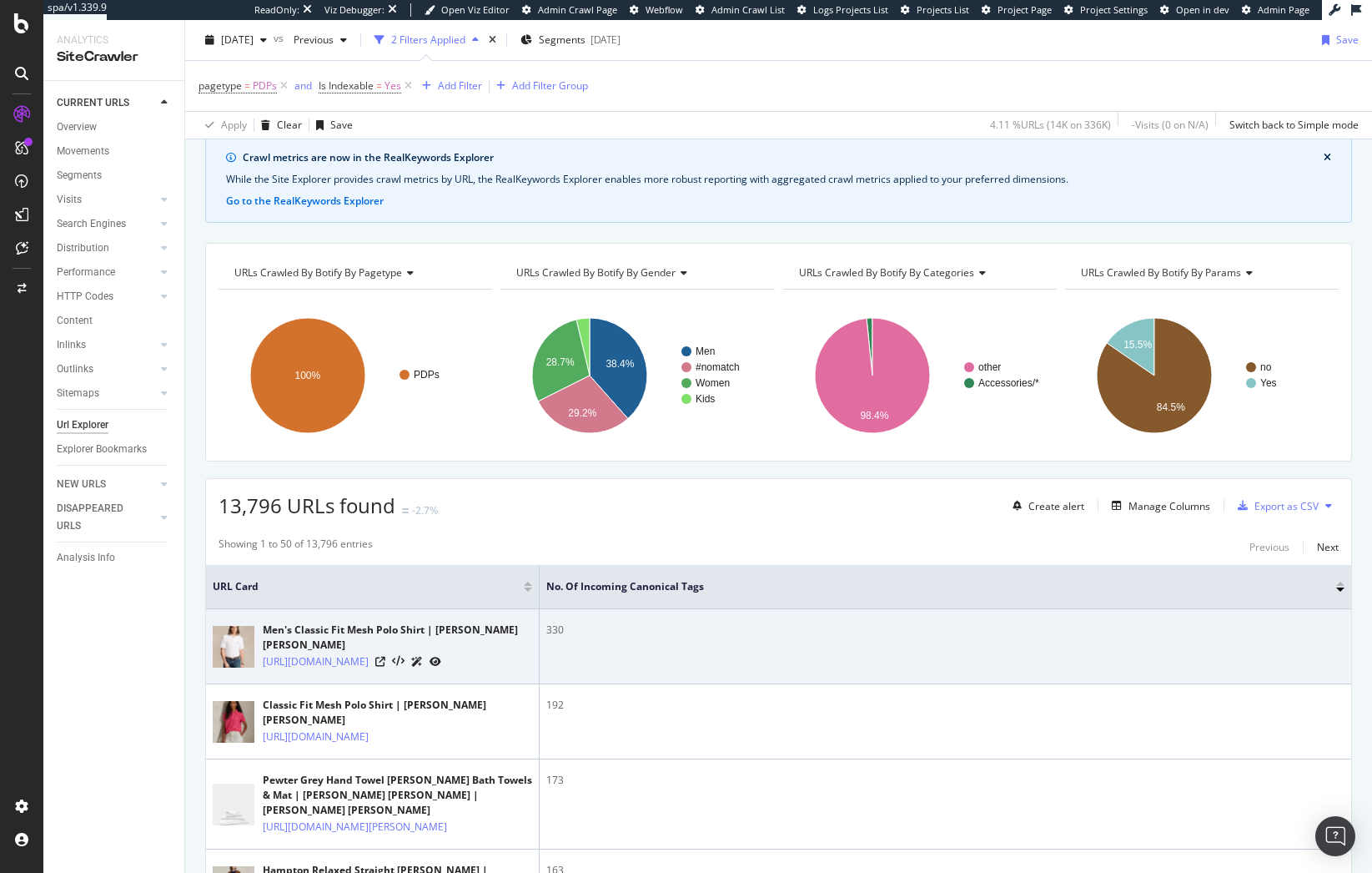
scroll to position [83, 0]
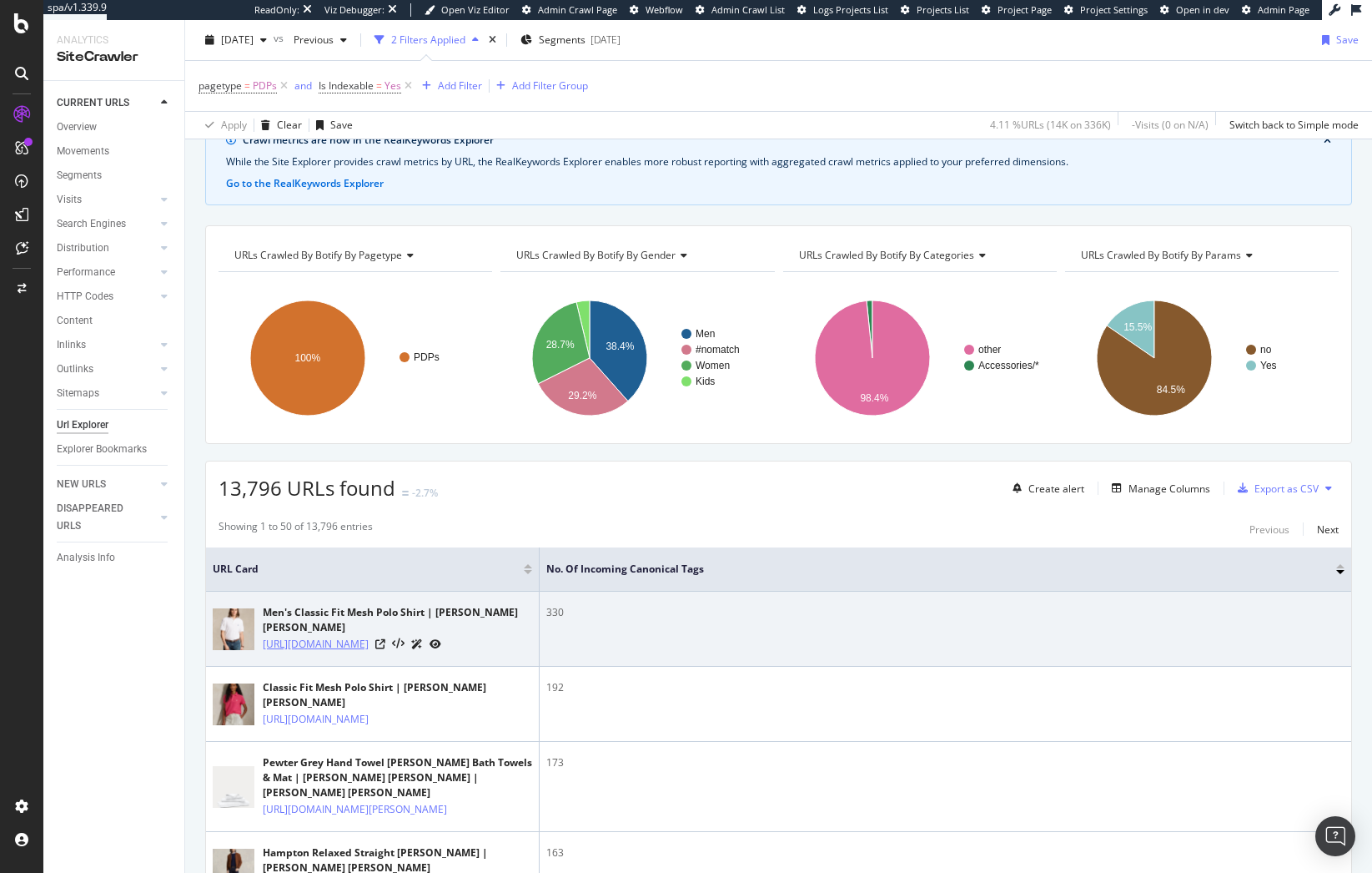
copy link "/hidden-men-polo-shirts/the-iconic-mesh-polo-shirt/401480.html"
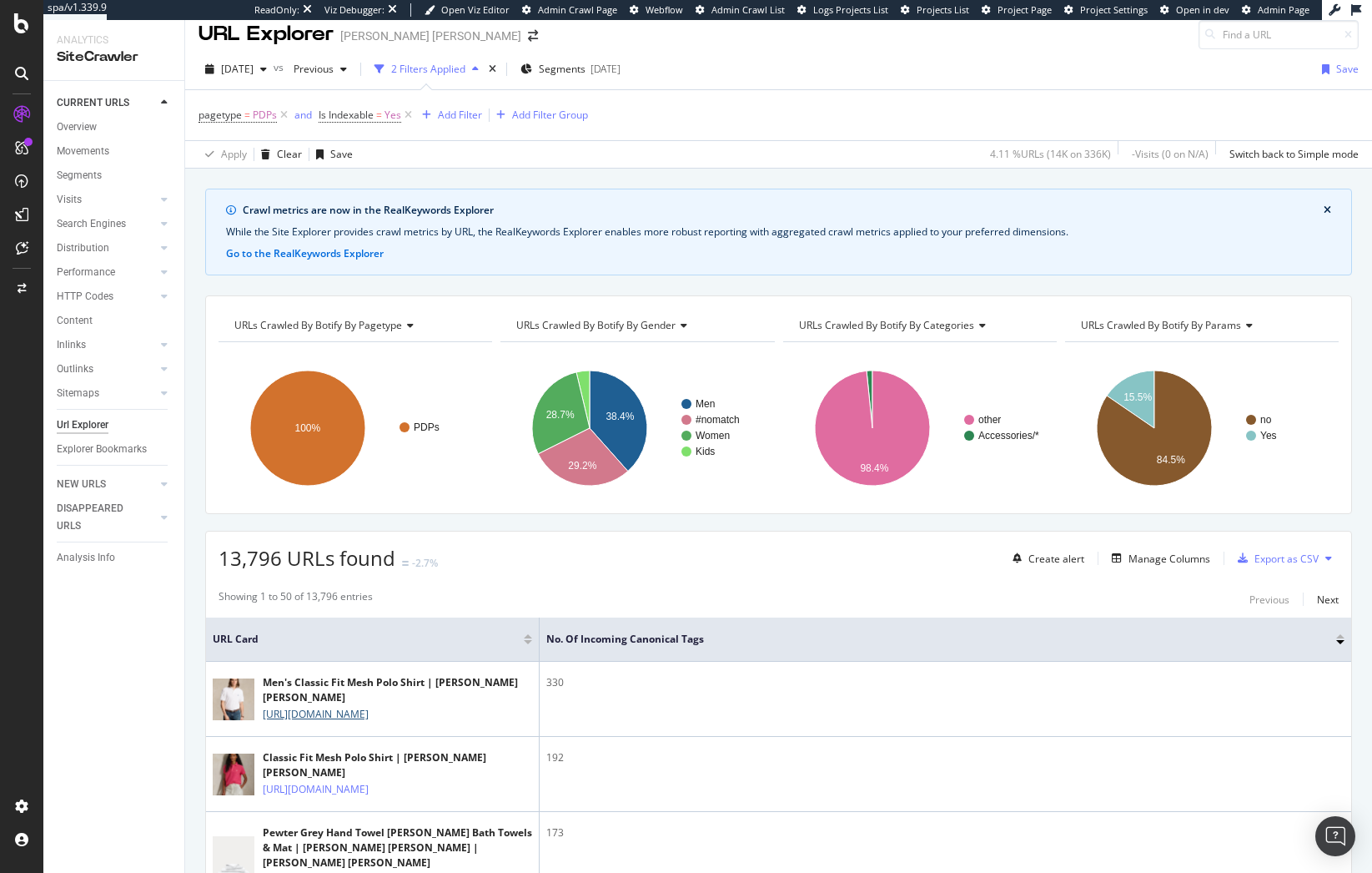
scroll to position [0, 0]
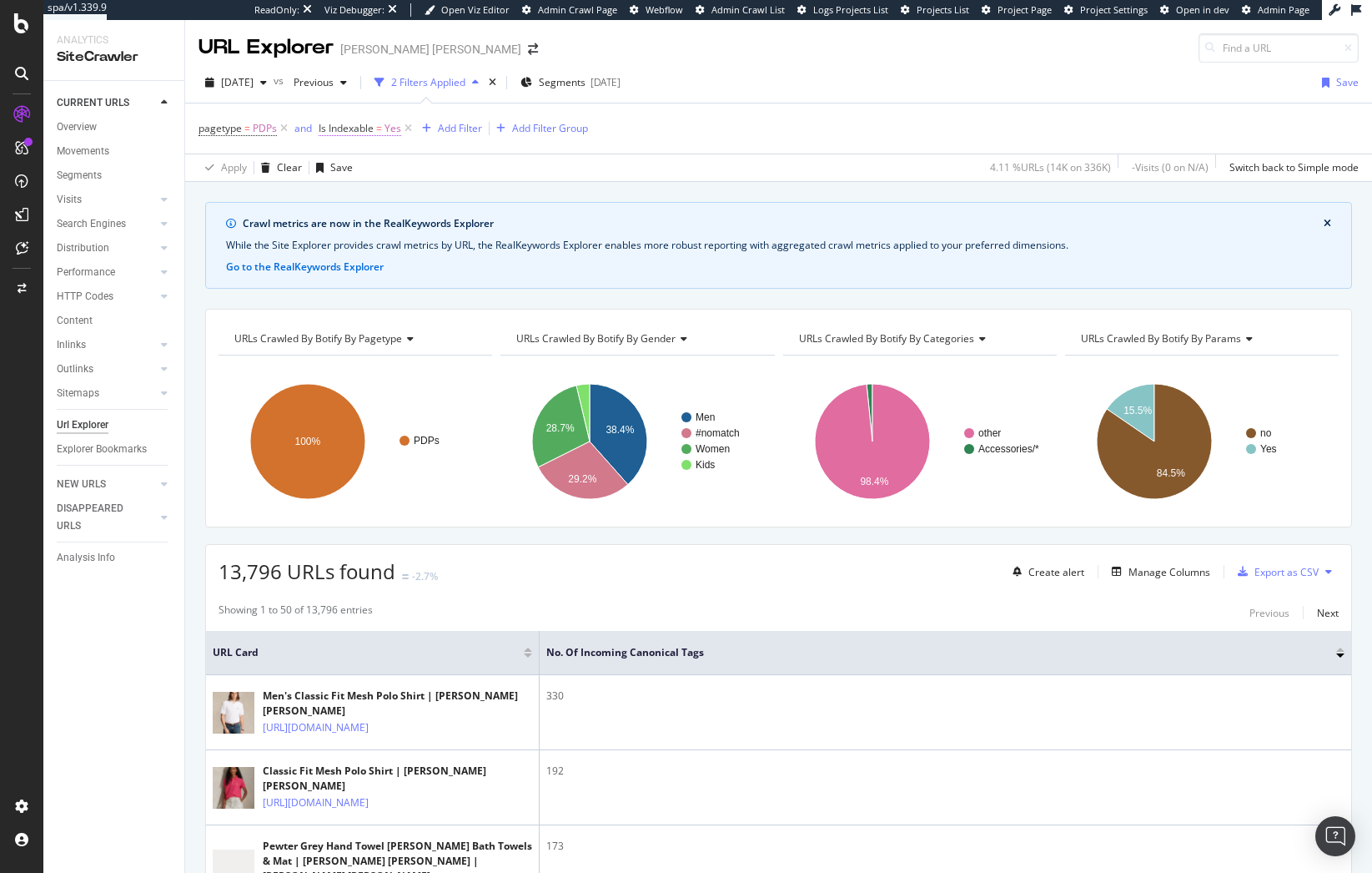
click at [345, 125] on span "Is Indexable" at bounding box center [346, 128] width 55 height 14
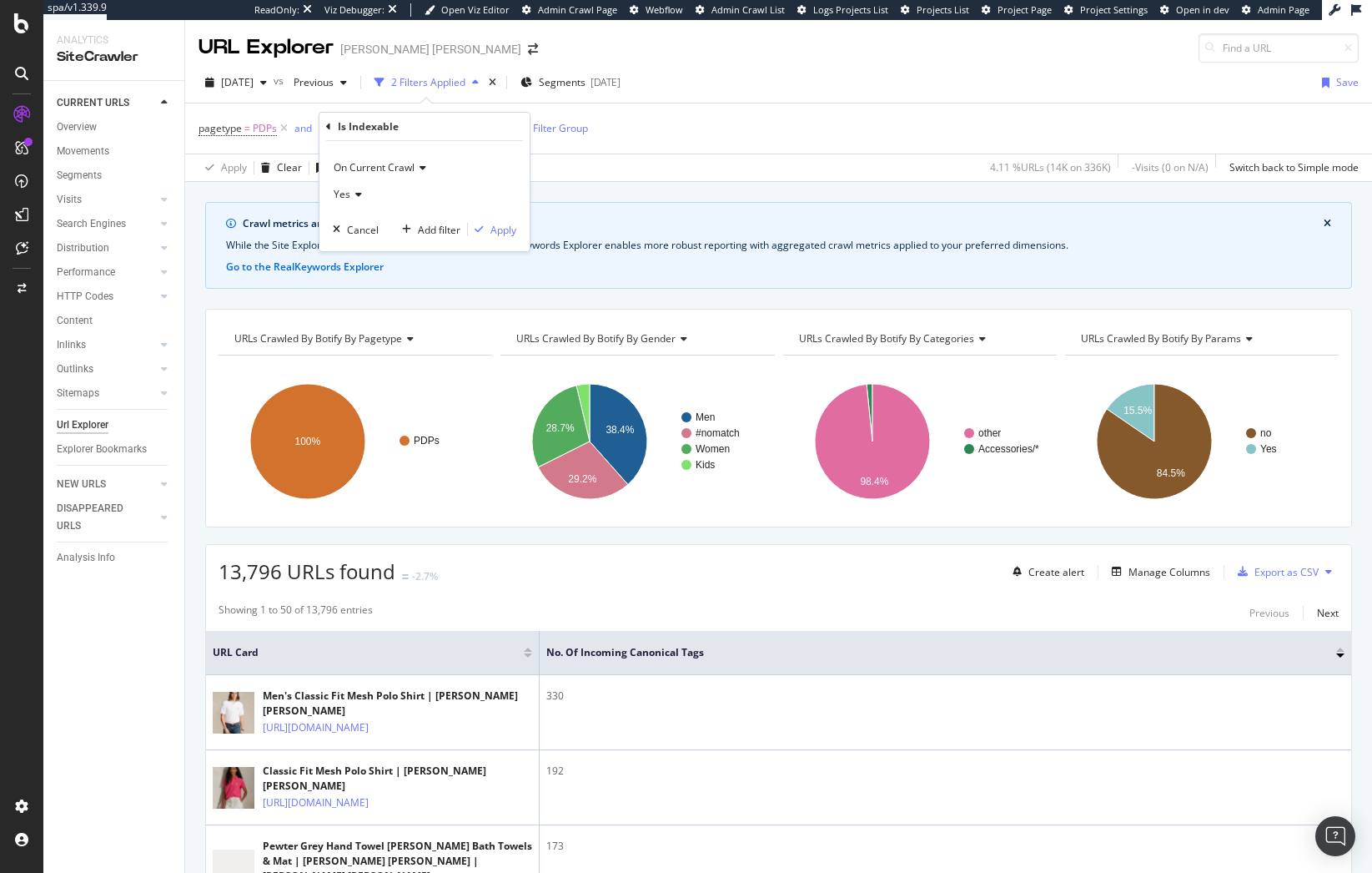
click at [324, 128] on div "Is Indexable On Current Crawl Yes Cancel Add filter Apply" at bounding box center [425, 181] width 211 height 138
click at [328, 122] on icon at bounding box center [328, 127] width 5 height 10
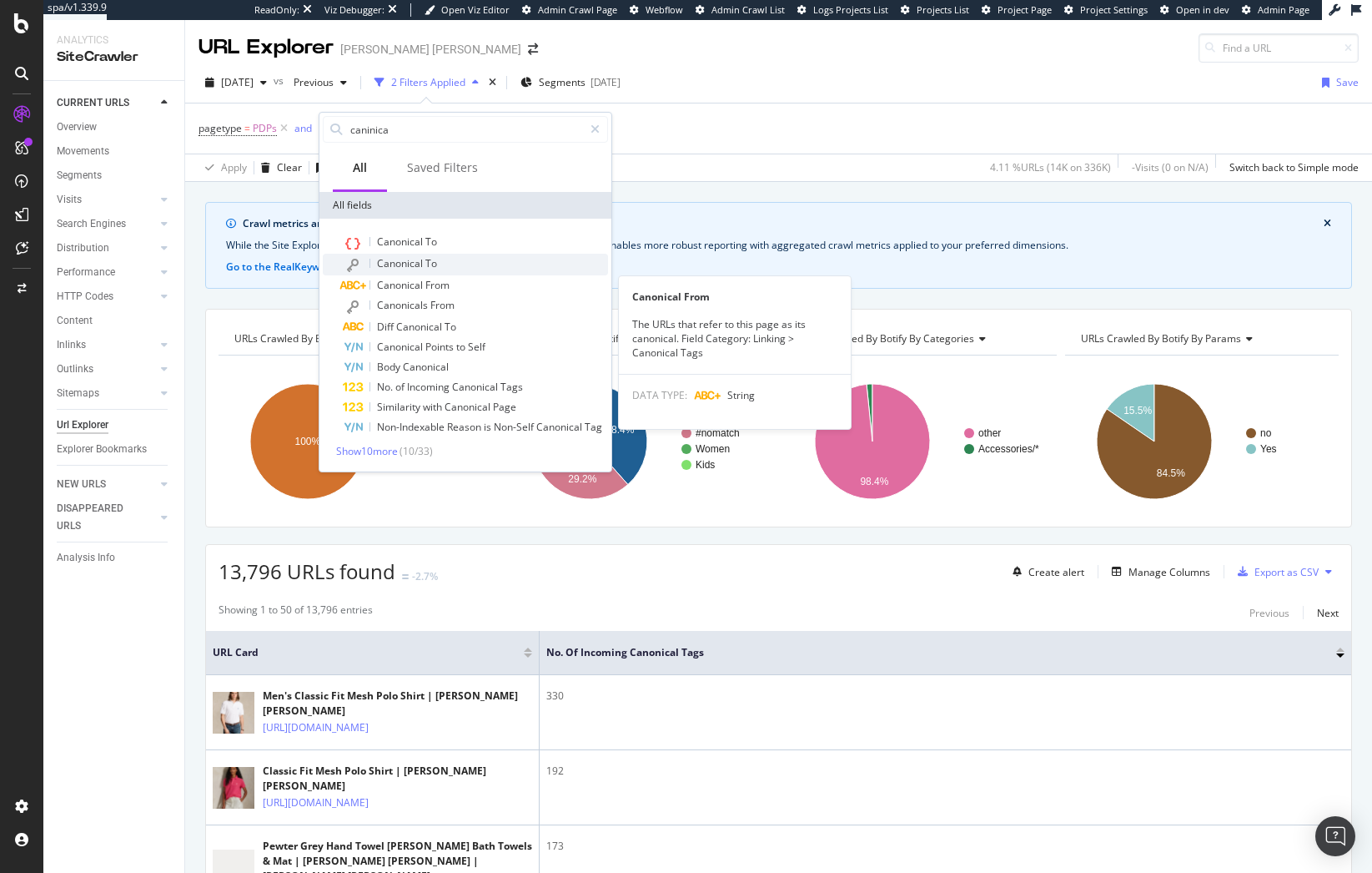
type input "caninica"
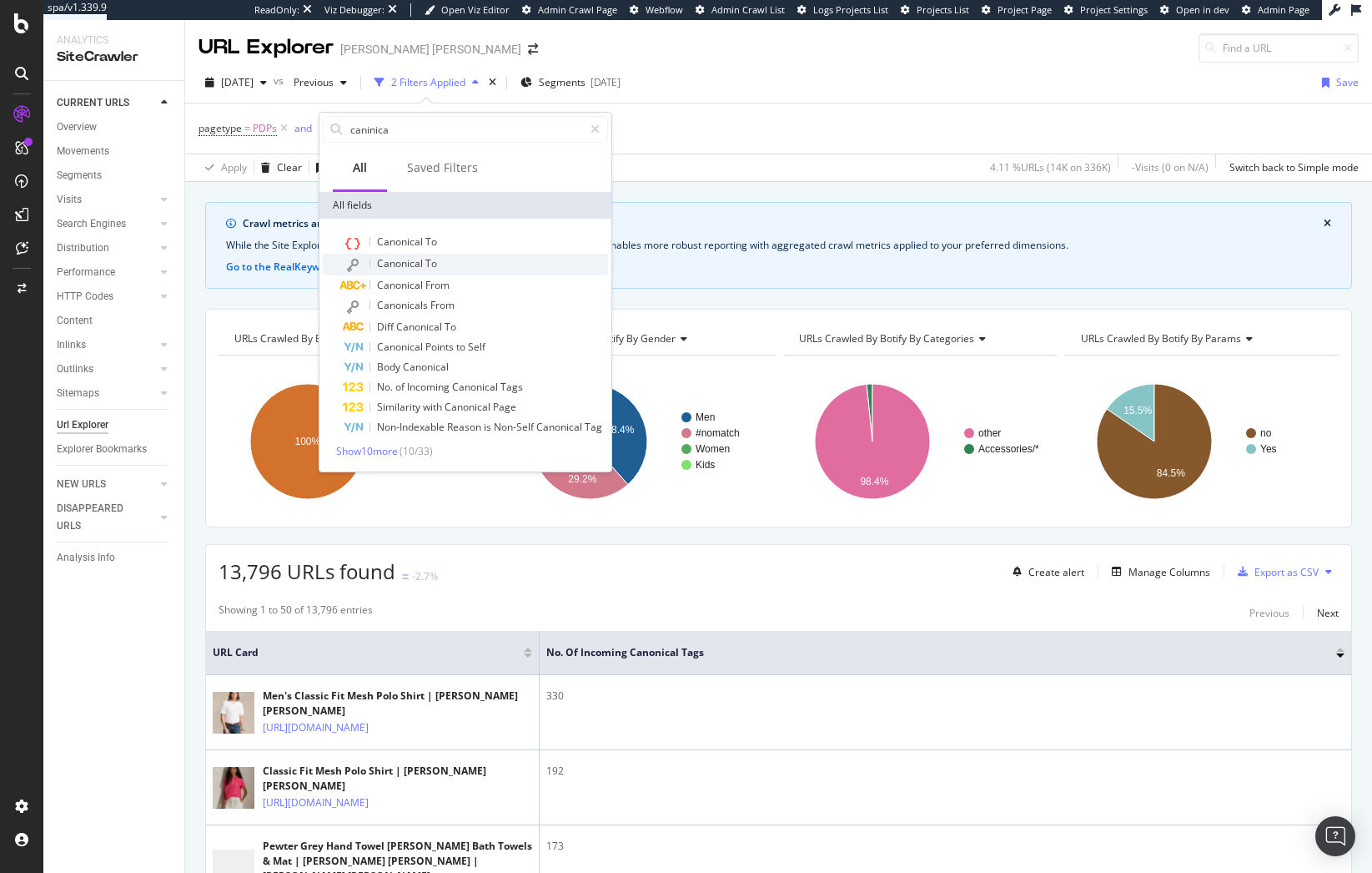
click at [446, 264] on div "Canonical To" at bounding box center [475, 264] width 266 height 22
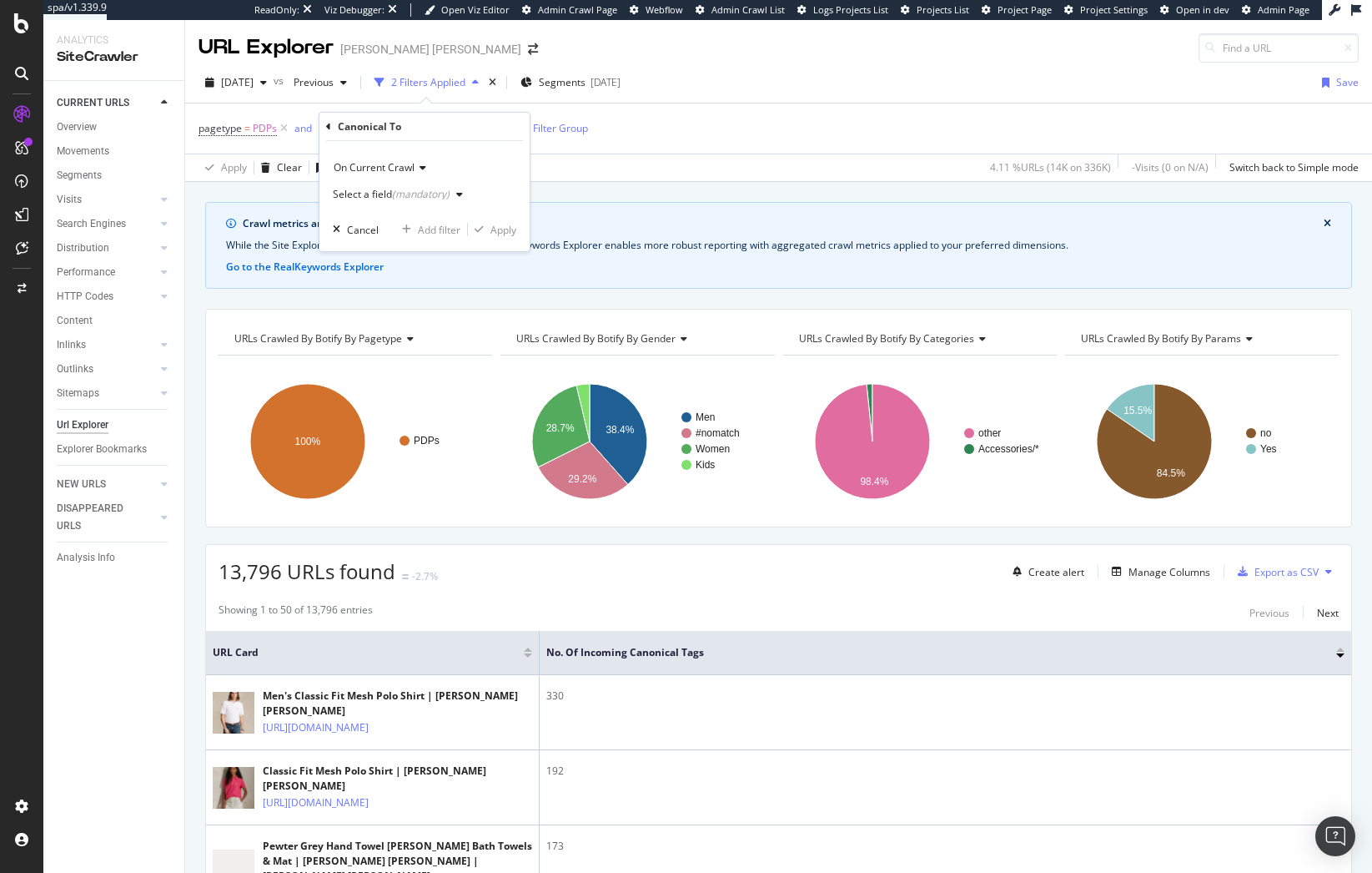
click at [386, 196] on div "Select a field (mandatory)" at bounding box center [391, 194] width 117 height 10
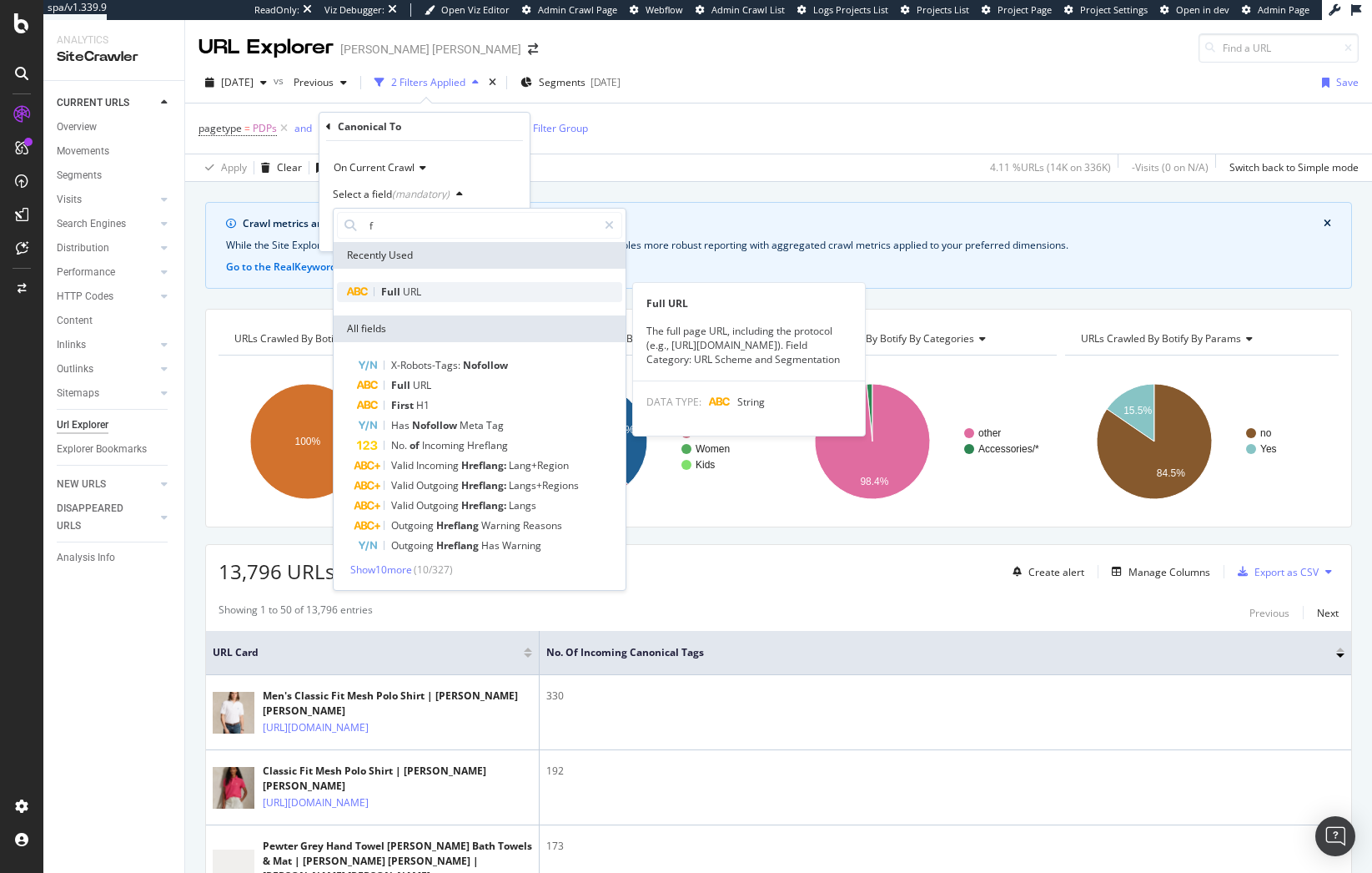
type input "f"
click at [415, 292] on span "URL" at bounding box center [412, 292] width 18 height 14
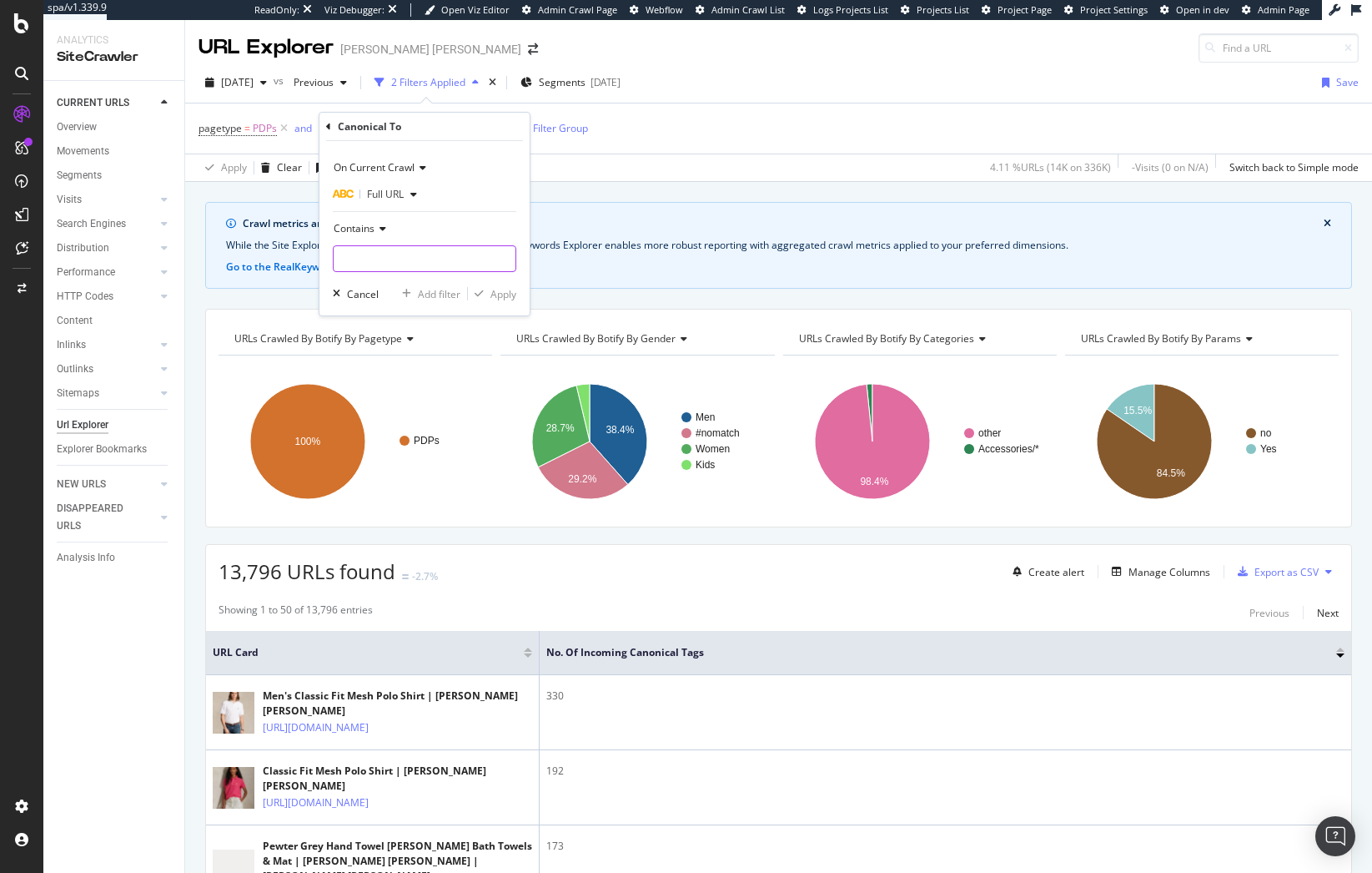
click at [395, 252] on input "text" at bounding box center [425, 258] width 182 height 27
paste input "/hidden-men-polo-shirts/the-iconic-mesh-polo-shirt/401480.html"
type input "/hidden-men-polo-shirts/the-iconic-mesh-polo-shirt/401480.html"
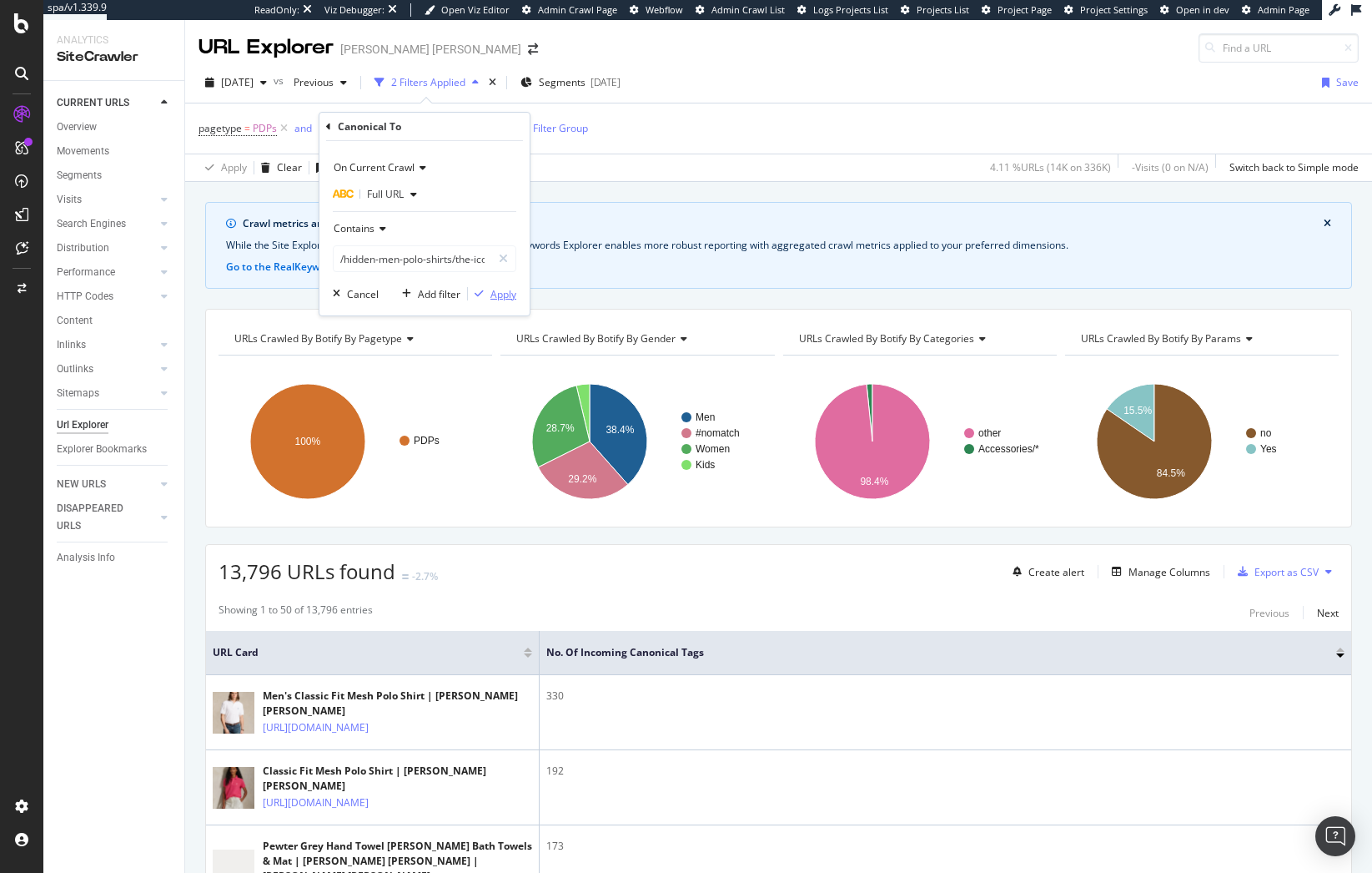
click at [489, 295] on div "button" at bounding box center [479, 294] width 22 height 10
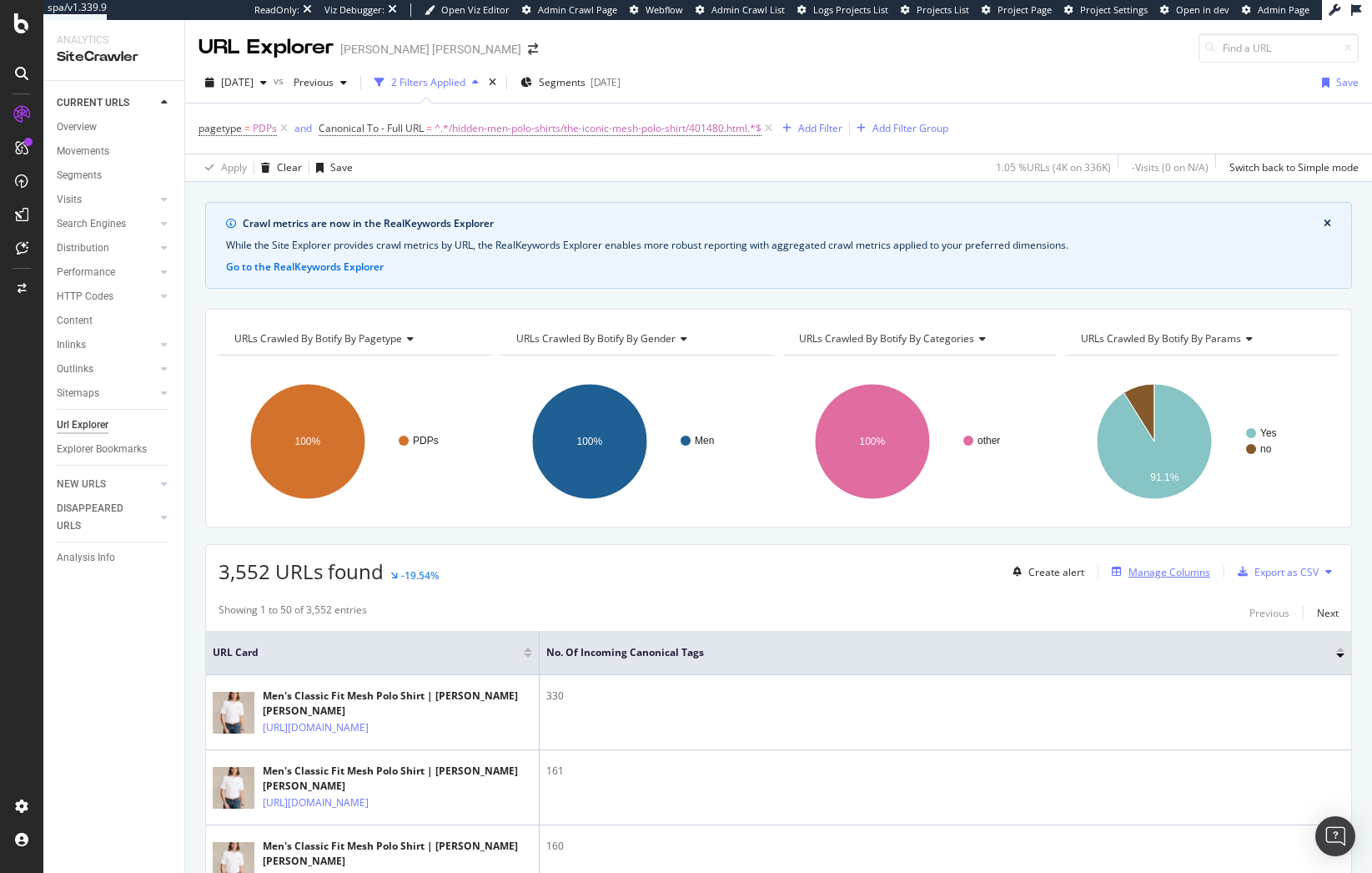
click at [1129, 574] on div "Manage Columns" at bounding box center [1169, 572] width 82 height 14
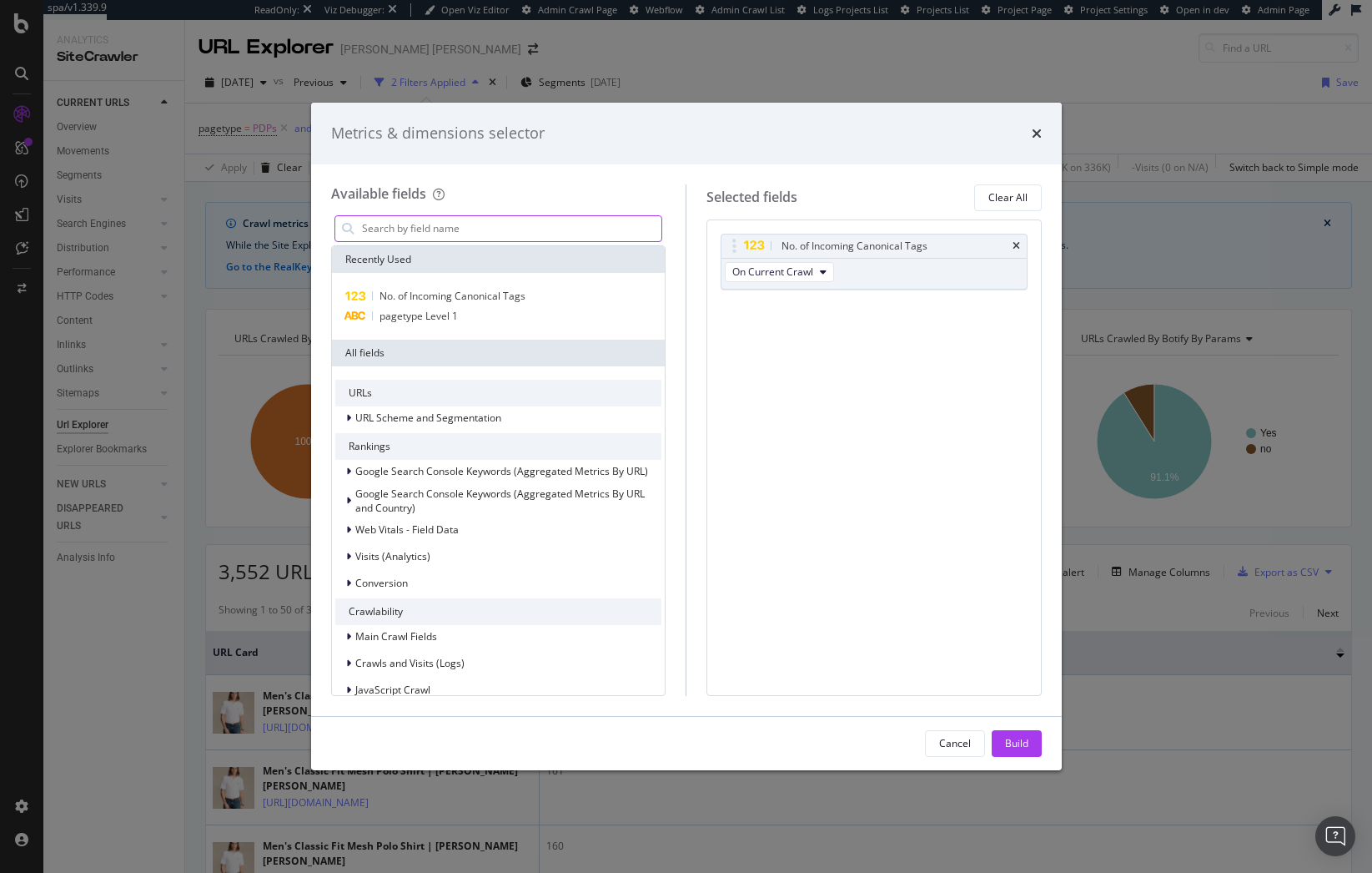
click at [541, 237] on input "modal" at bounding box center [511, 228] width 302 height 25
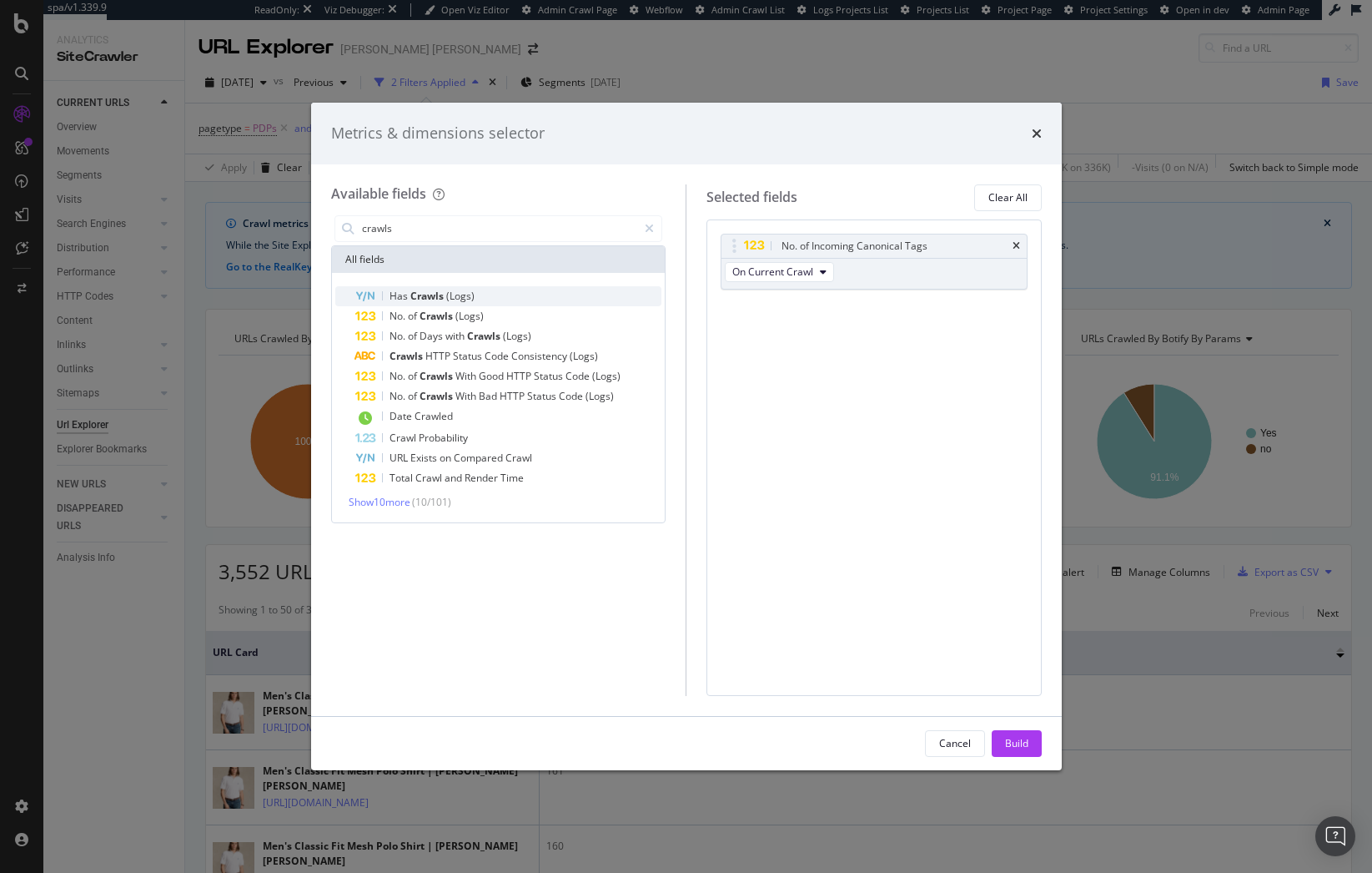
click at [542, 296] on div "Has Crawls (Logs)" at bounding box center [508, 296] width 307 height 20
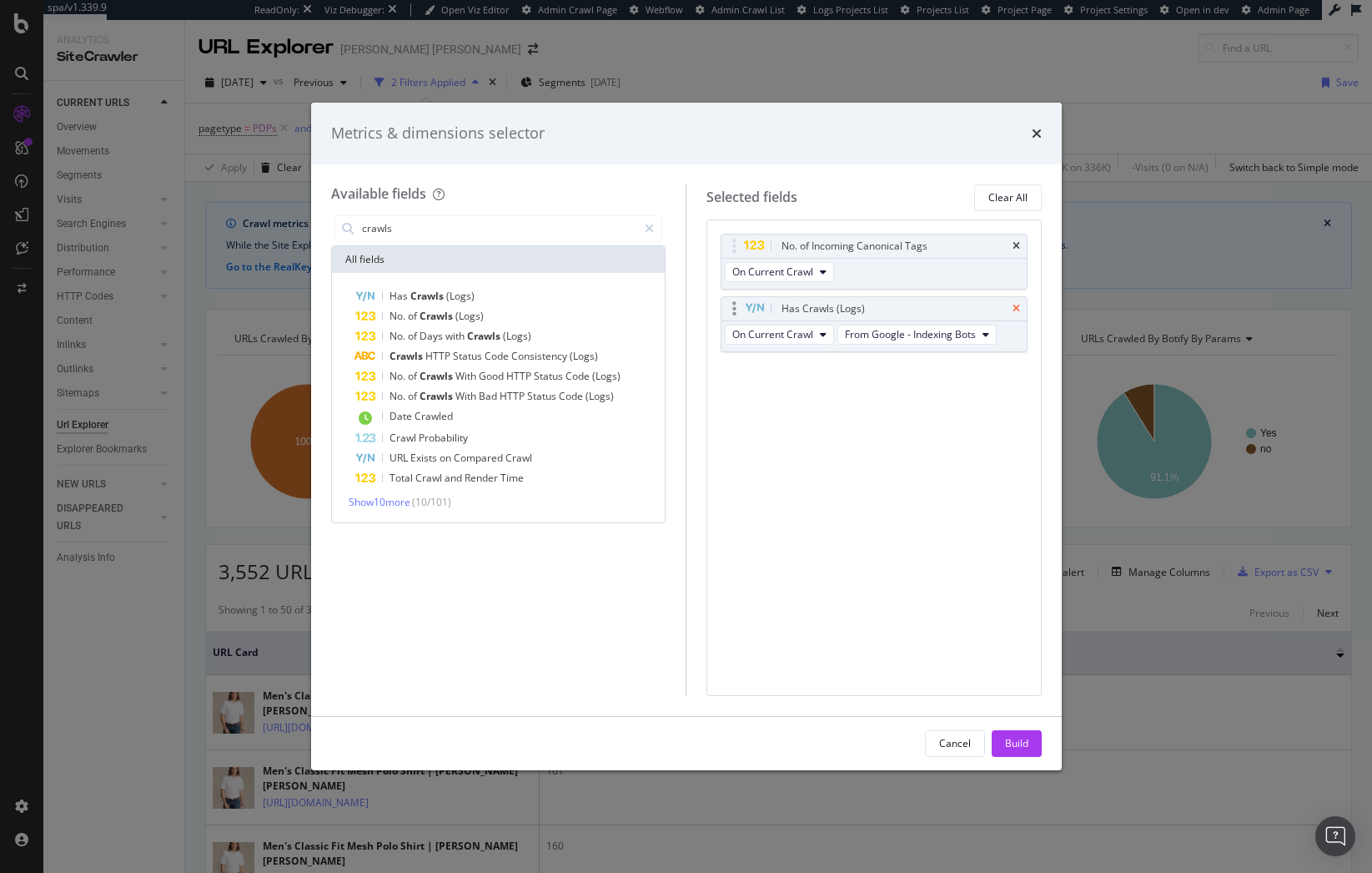
click at [1013, 310] on icon "times" at bounding box center [1016, 309] width 8 height 10
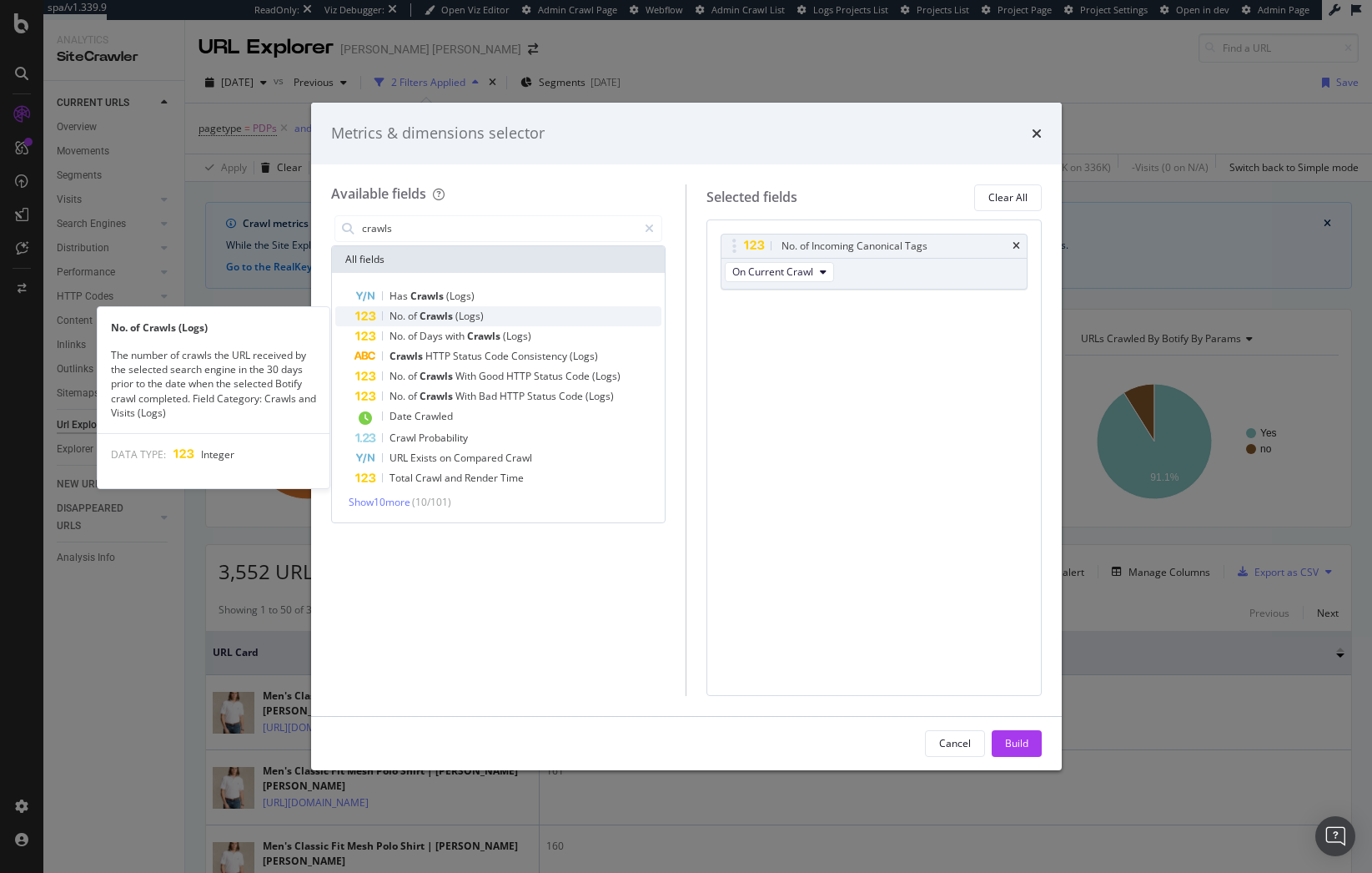
click at [488, 317] on div "No. of Crawls (Logs)" at bounding box center [508, 316] width 307 height 20
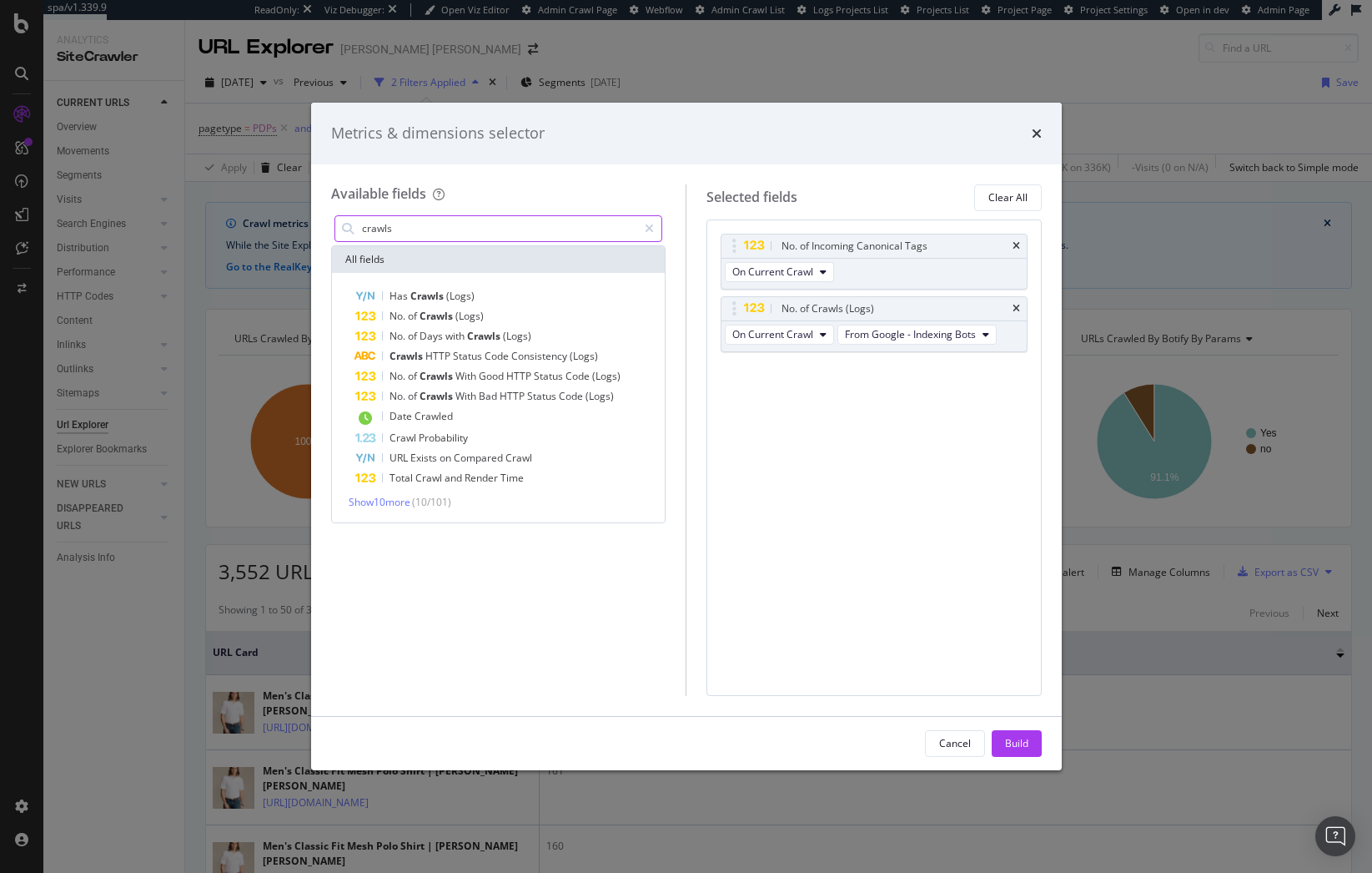
click at [475, 229] on input "crawls" at bounding box center [499, 228] width 278 height 25
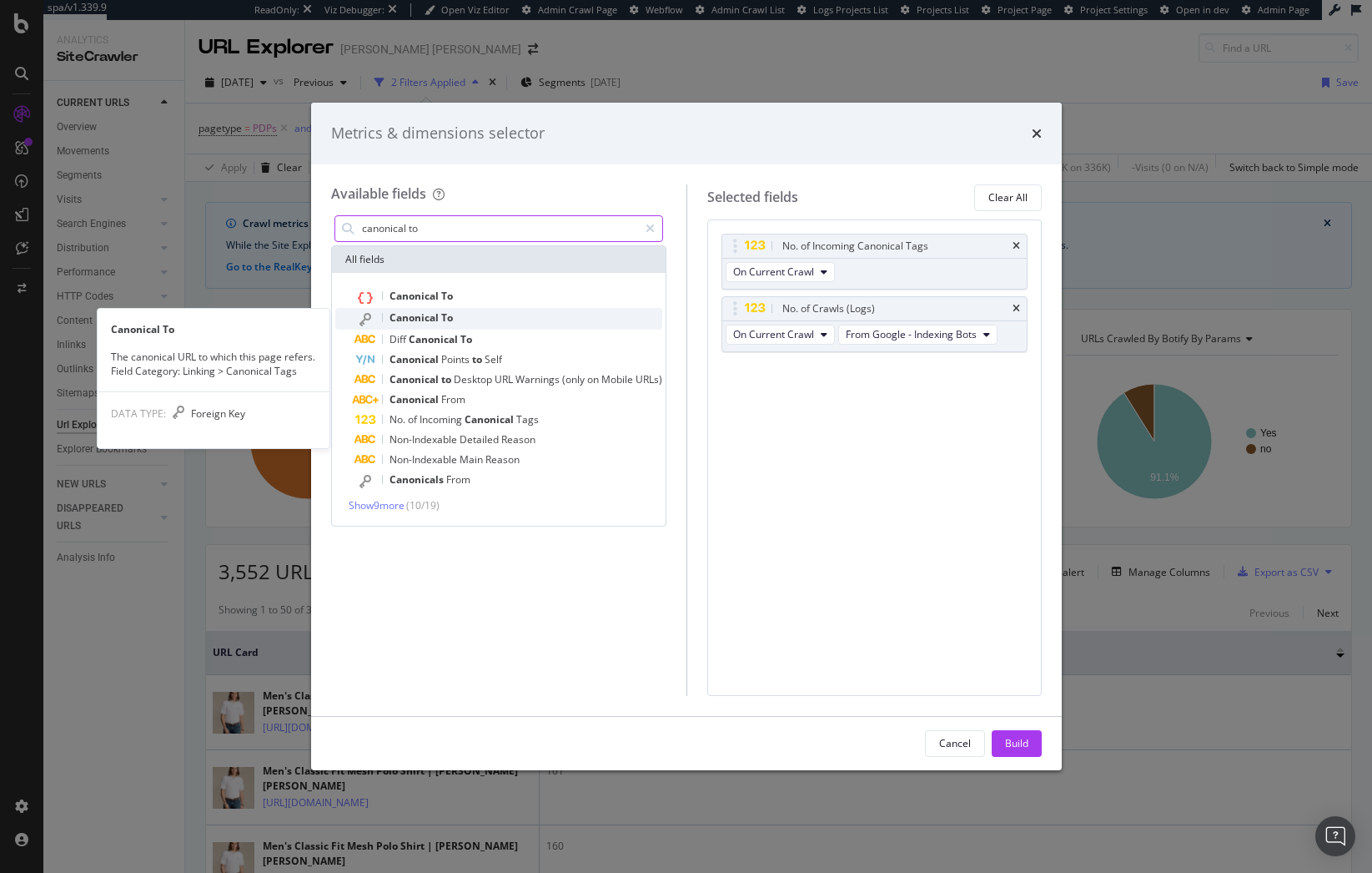
type input "canonical to"
click at [475, 316] on div "Canonical To" at bounding box center [508, 318] width 307 height 22
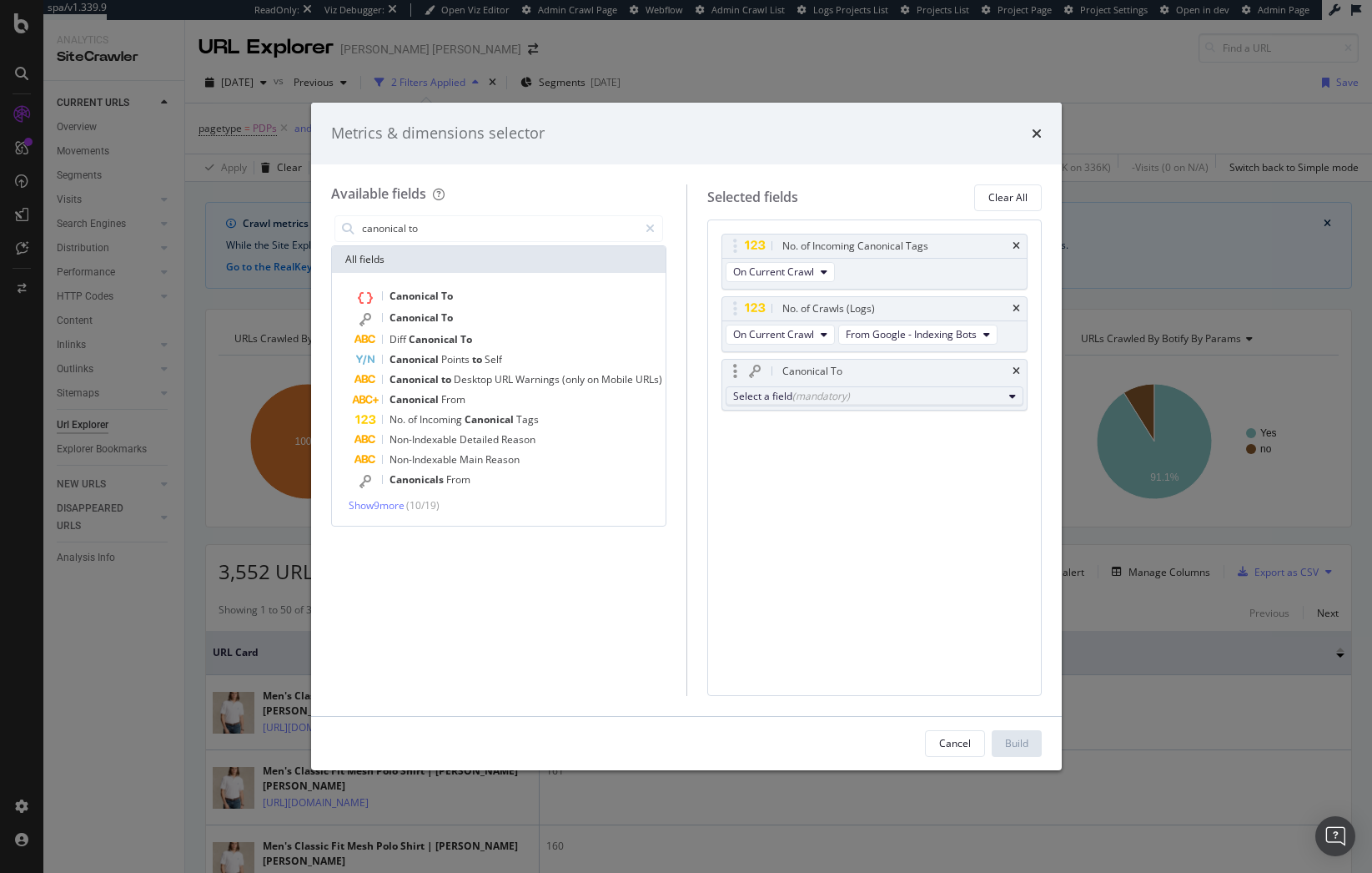
click at [835, 404] on button "Select a field (mandatory)" at bounding box center [874, 396] width 297 height 20
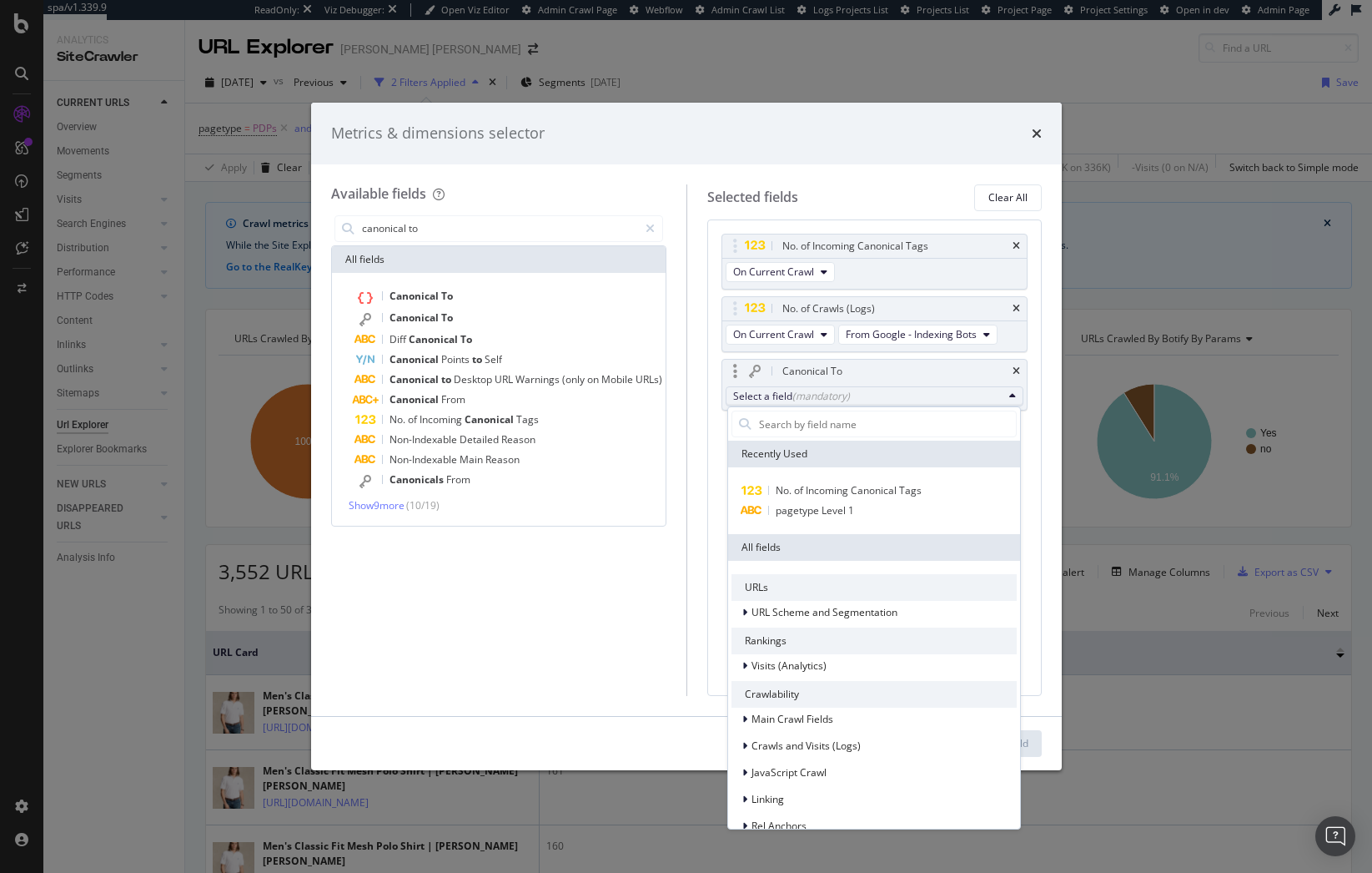
type input "f"
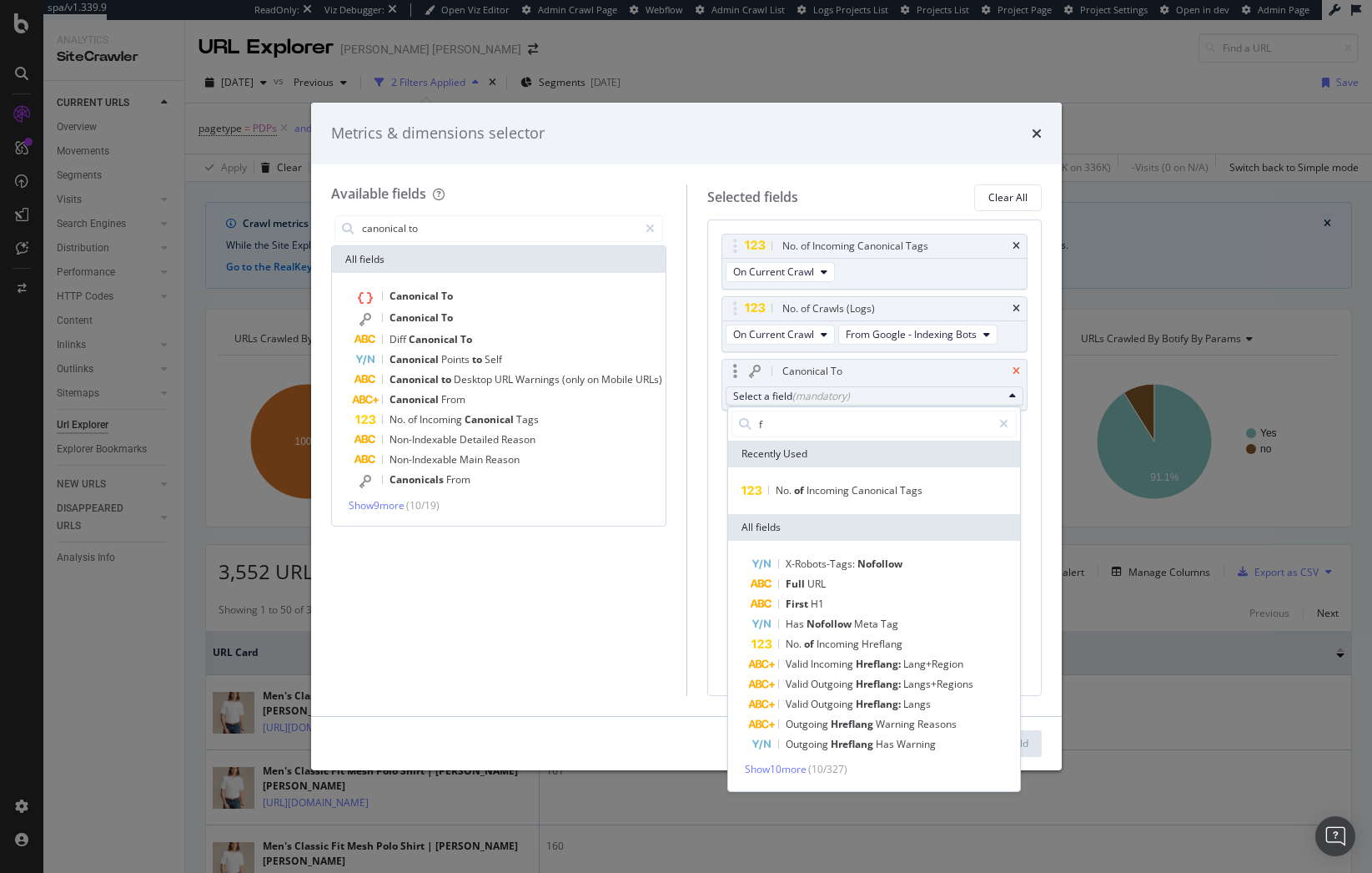
click at [1020, 369] on icon "times" at bounding box center [1016, 372] width 8 height 10
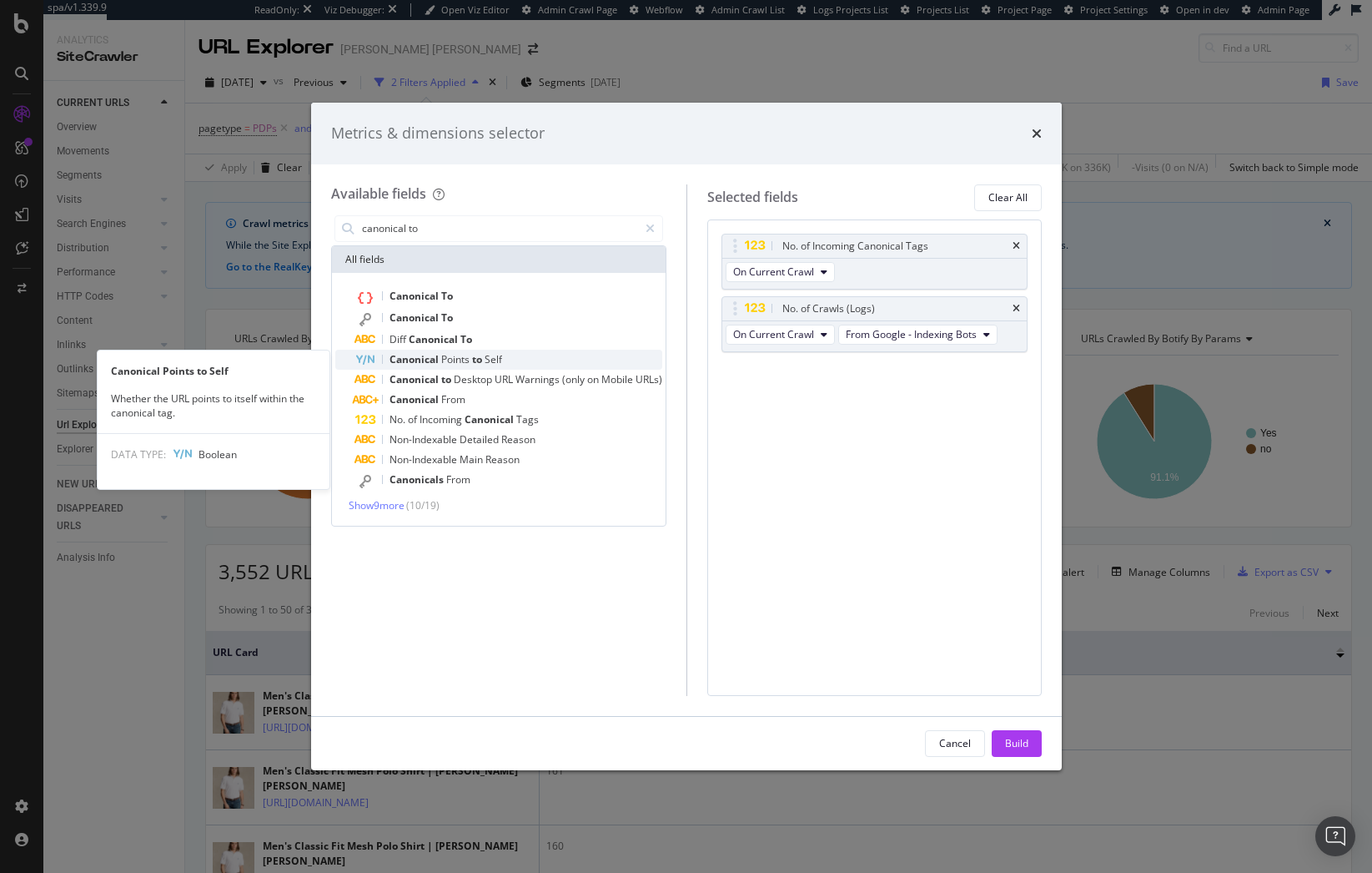
click at [536, 363] on div "Canonical Points to Self" at bounding box center [508, 360] width 307 height 20
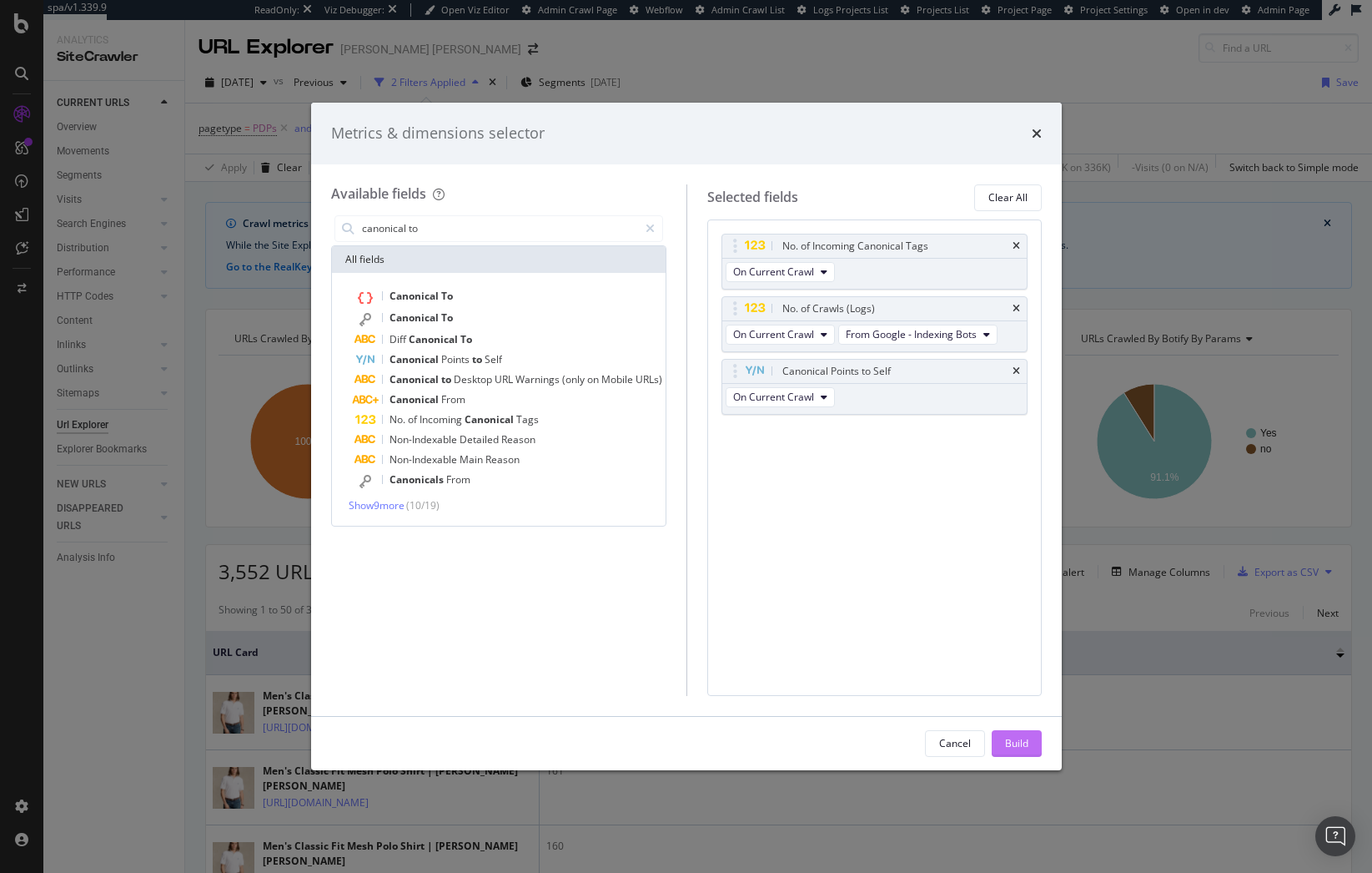
click at [1021, 741] on div "Build" at bounding box center [1016, 743] width 23 height 14
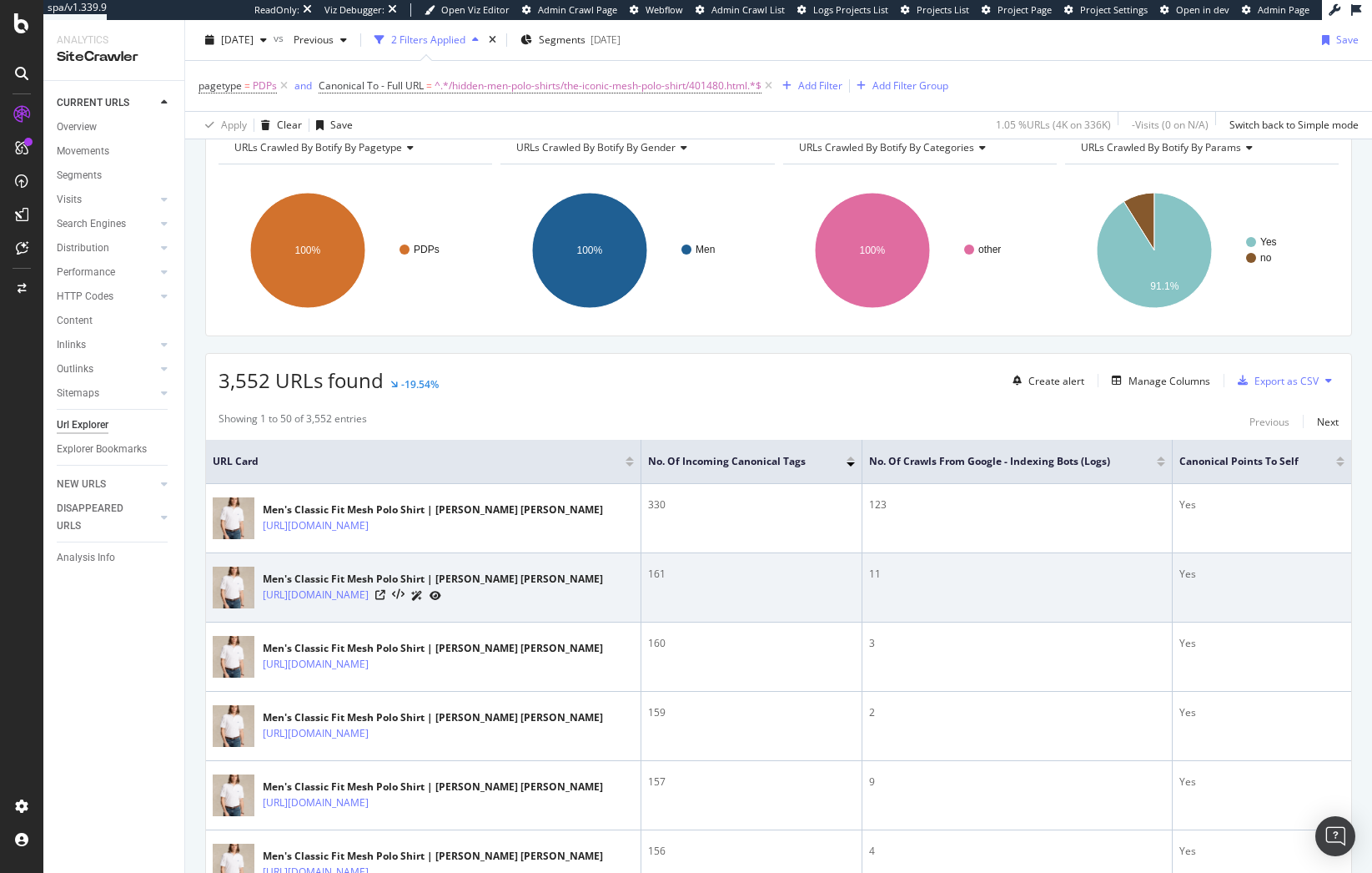
scroll to position [190, 0]
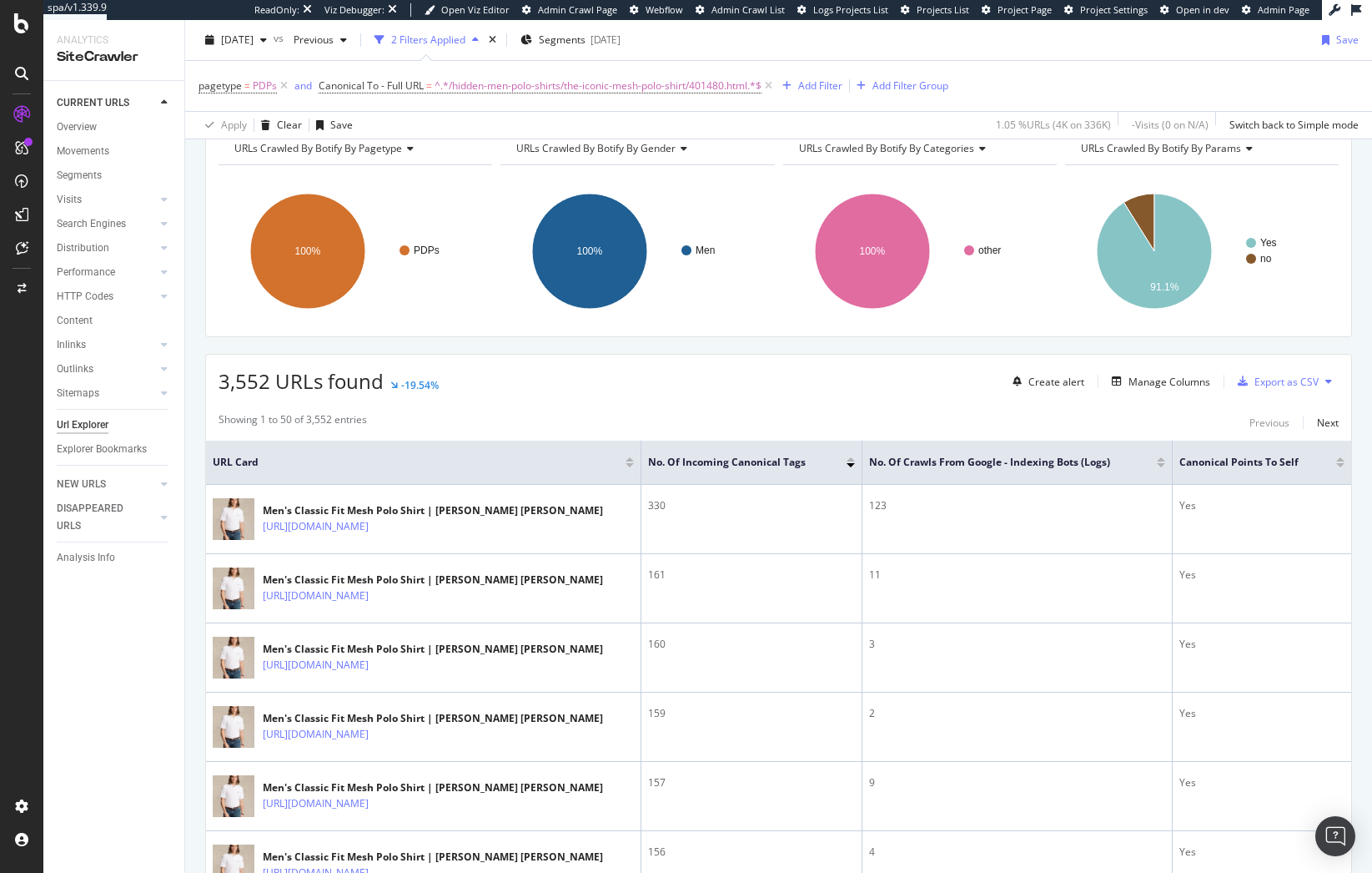
click at [1157, 465] on div at bounding box center [1161, 465] width 9 height 4
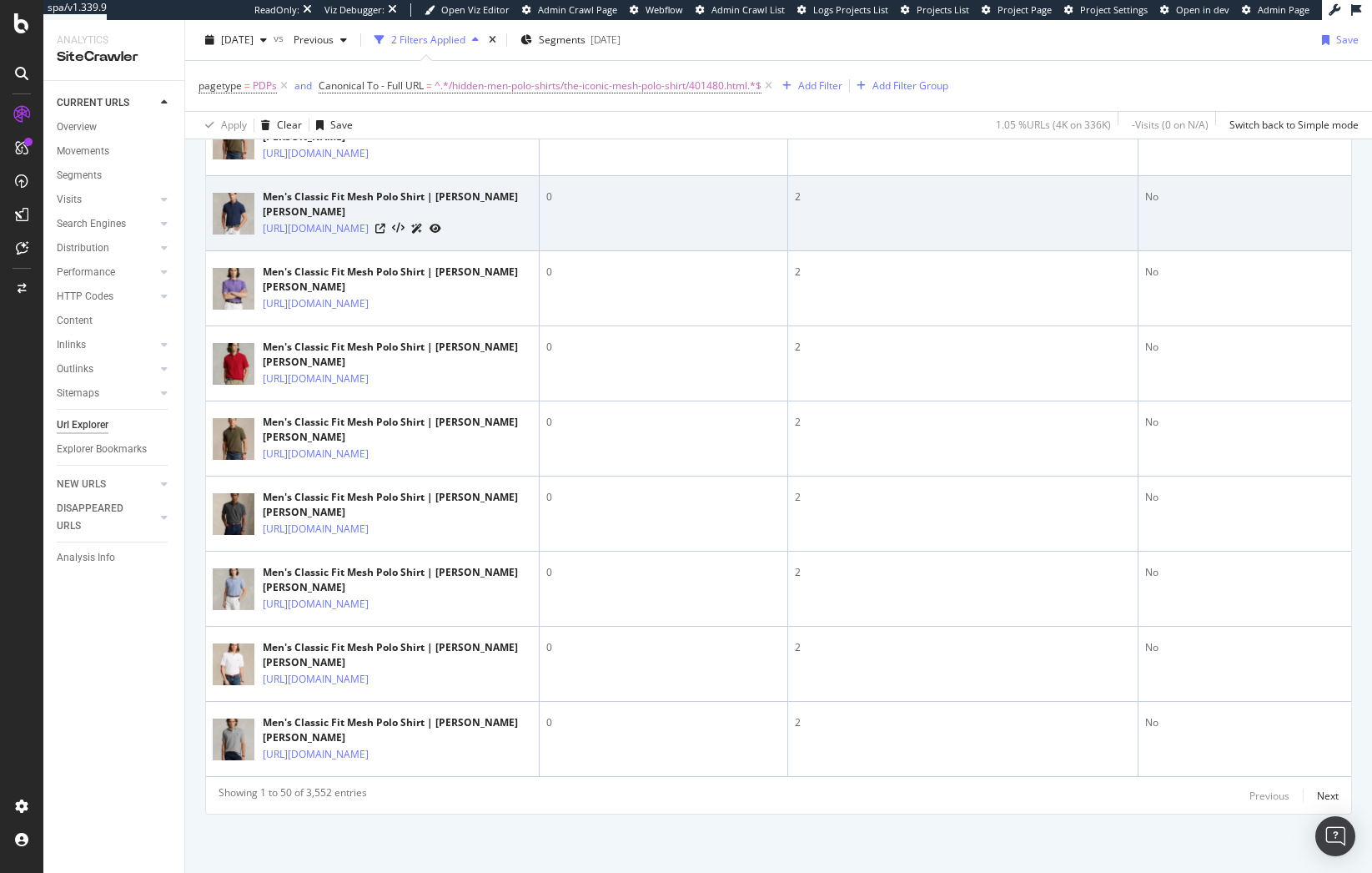
scroll to position [4530, 0]
